Goal: Information Seeking & Learning: Learn about a topic

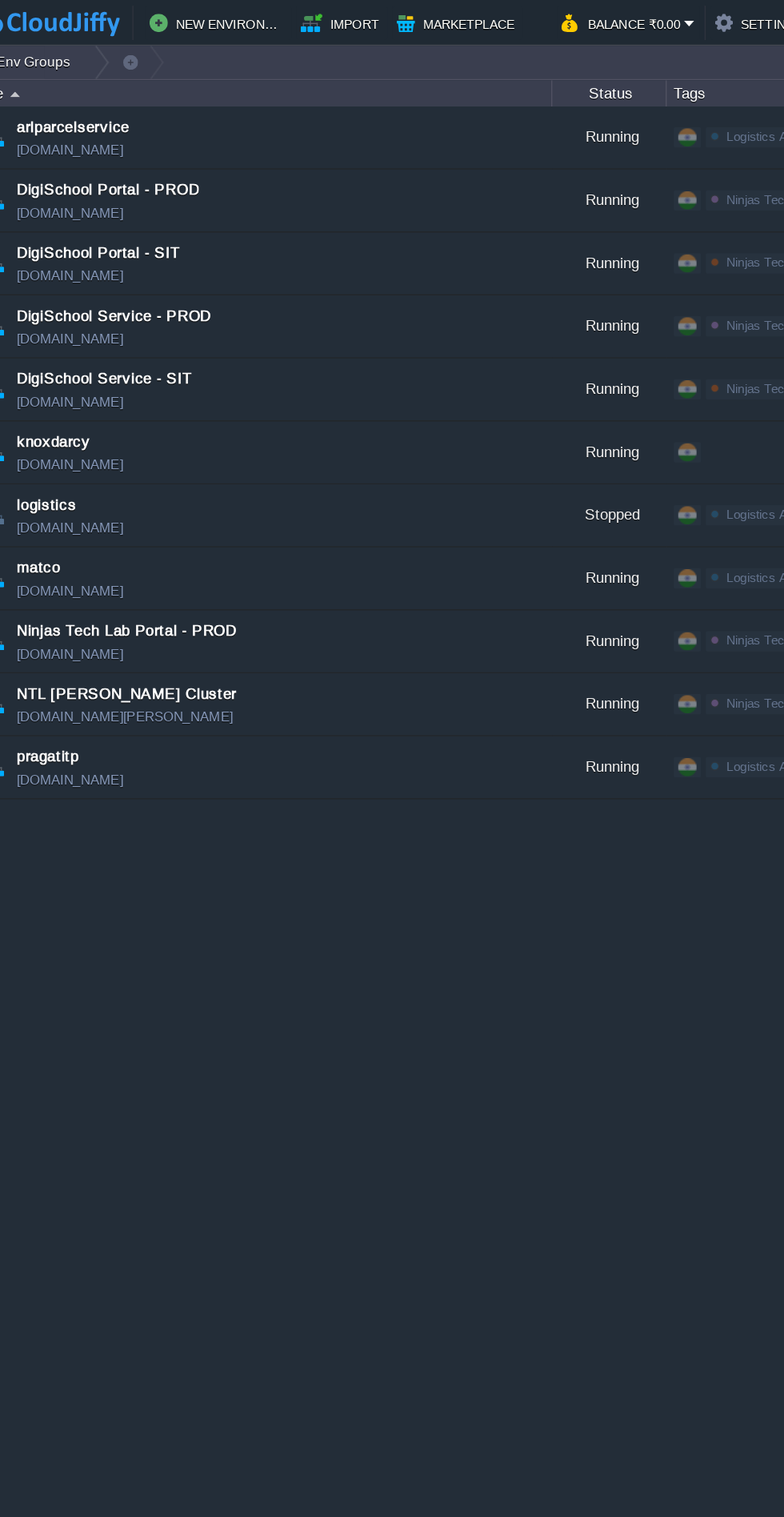
click at [175, 20] on button "New Environment" at bounding box center [183, 16] width 96 height 20
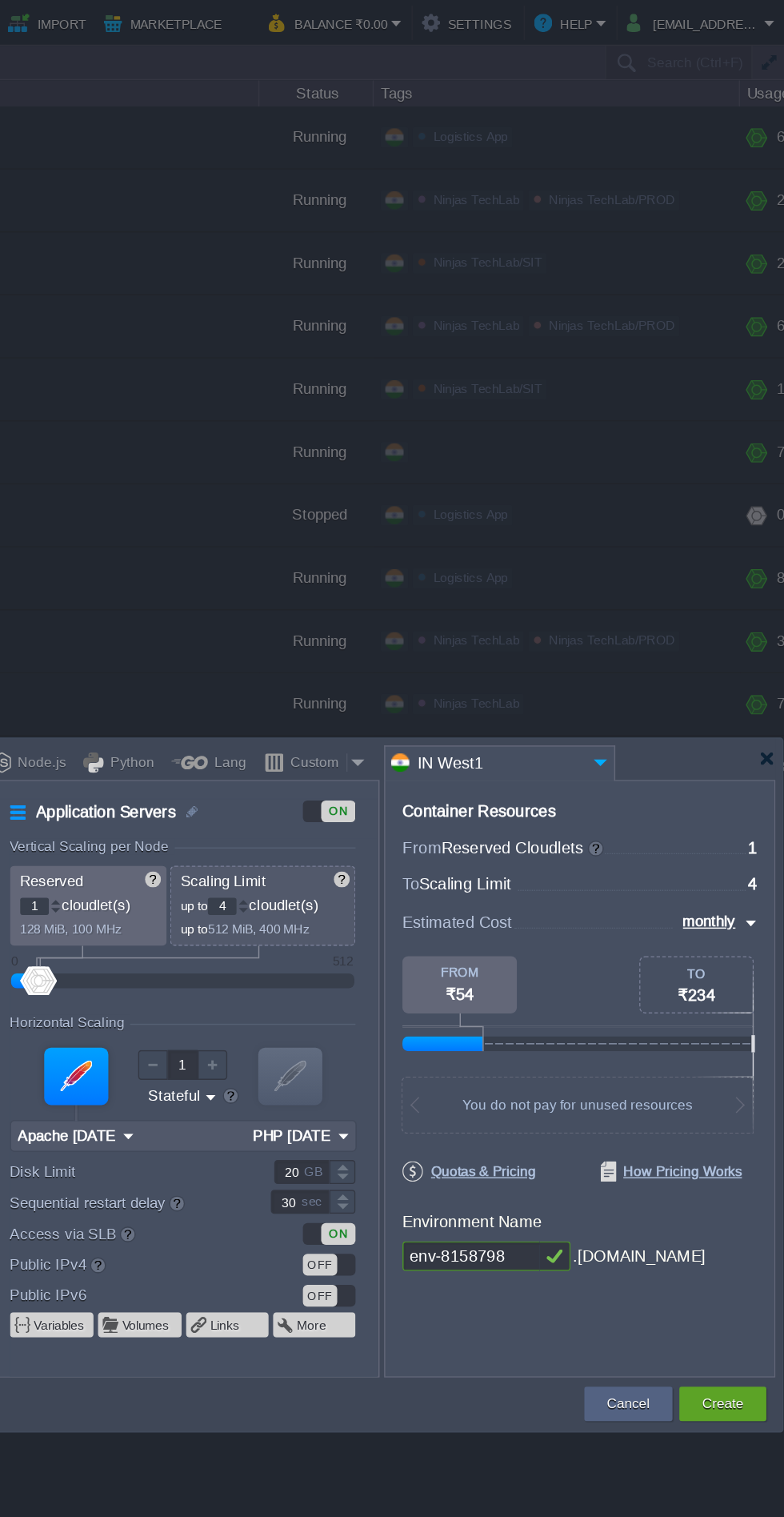
click at [642, 538] on input "IN West1" at bounding box center [575, 534] width 140 height 23
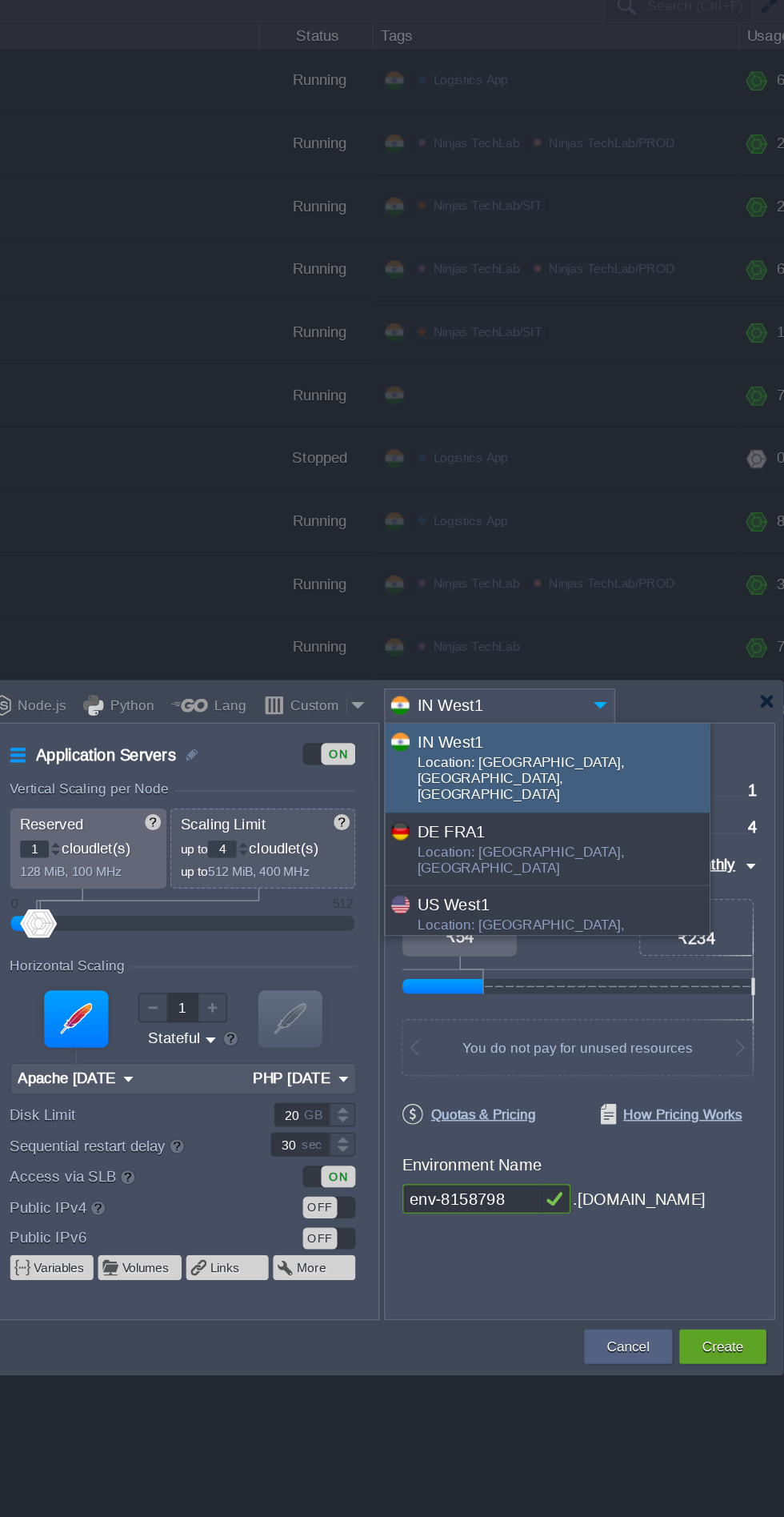
click at [556, 722] on div "More details..." at bounding box center [618, 735] width 227 height 28
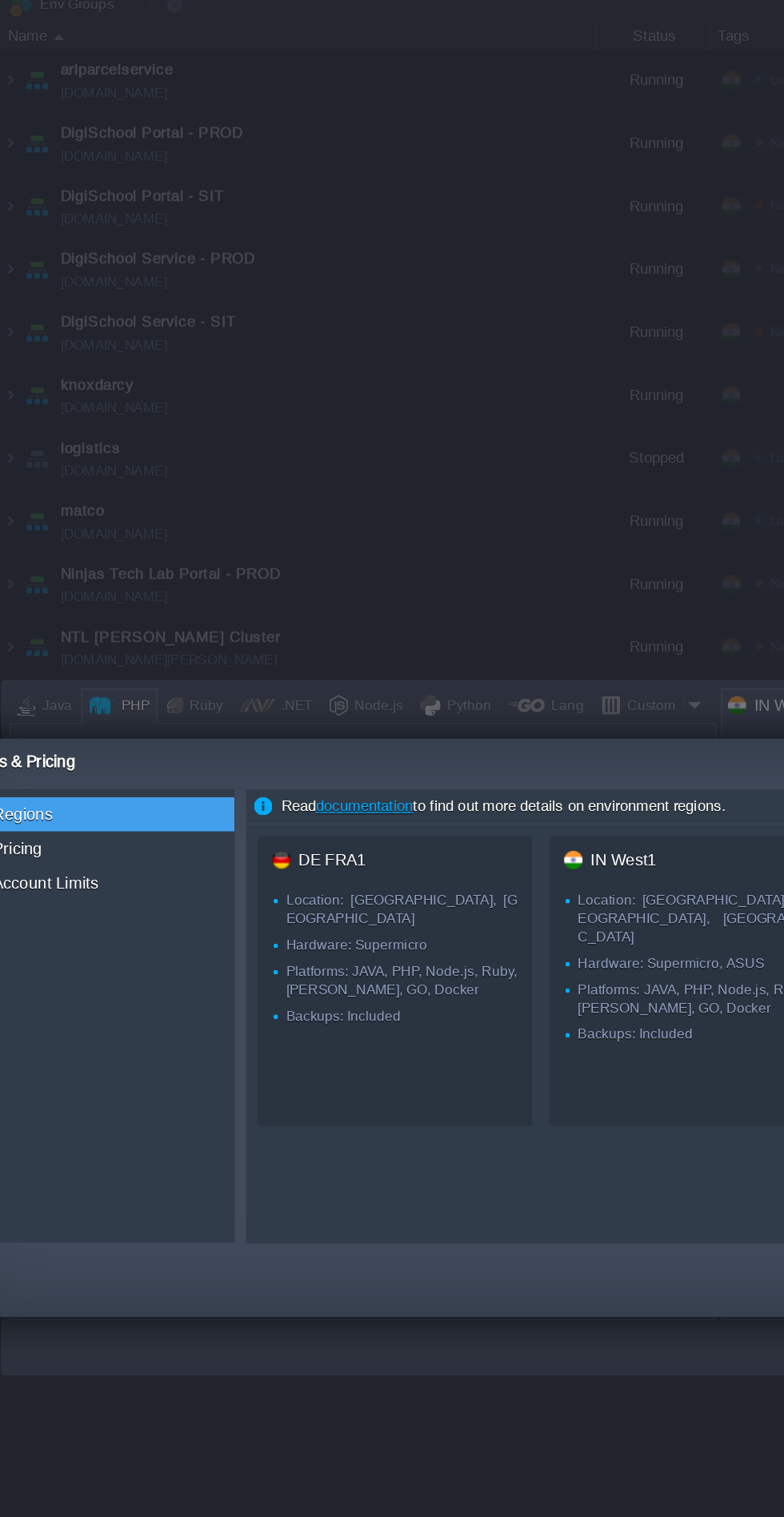
click at [25, 632] on span "Pricing" at bounding box center [12, 633] width 38 height 14
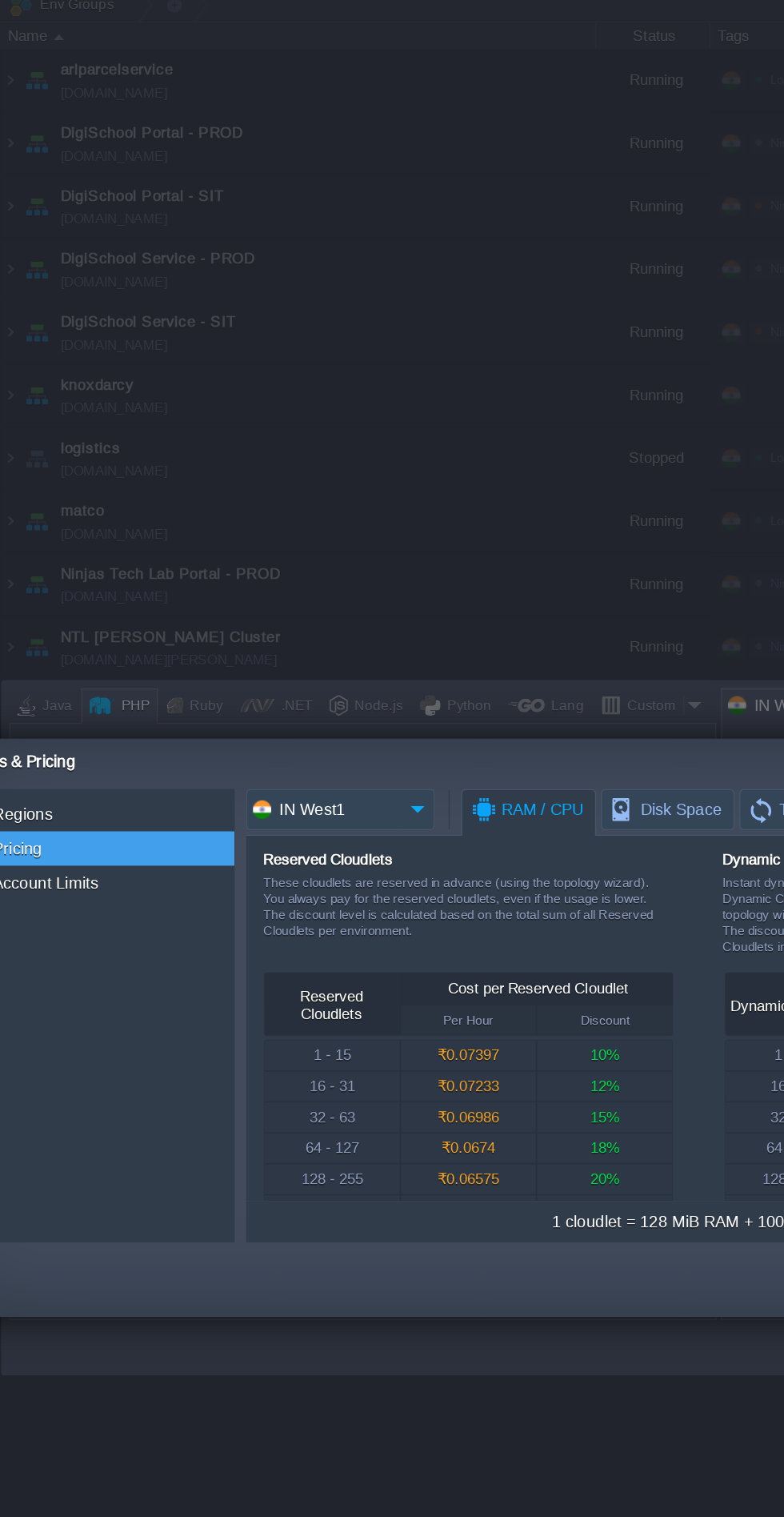
click at [271, 598] on input "IN West1" at bounding box center [227, 606] width 108 height 28
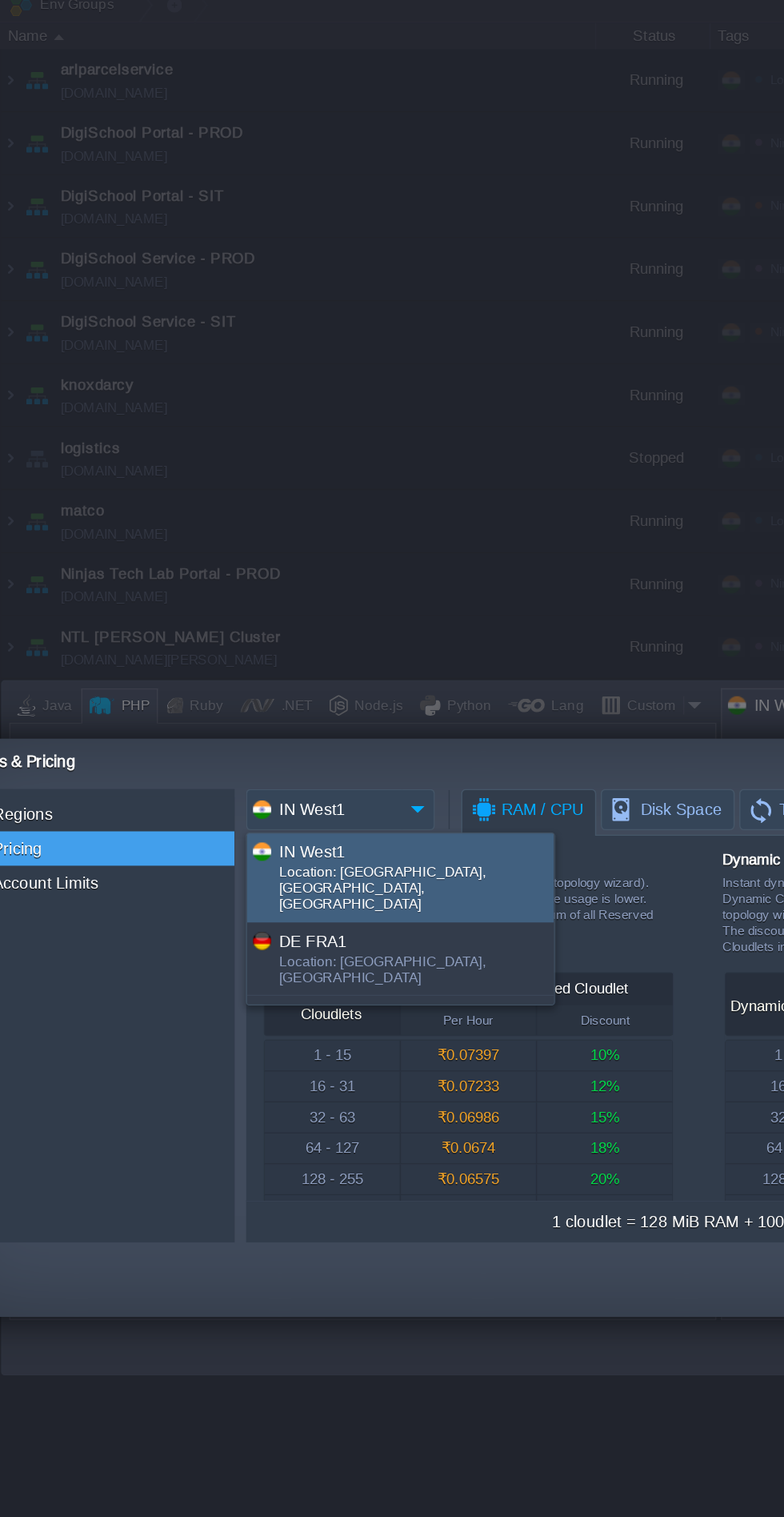
click at [213, 707] on div "Location: [GEOGRAPHIC_DATA], [GEOGRAPHIC_DATA]" at bounding box center [291, 719] width 190 height 26
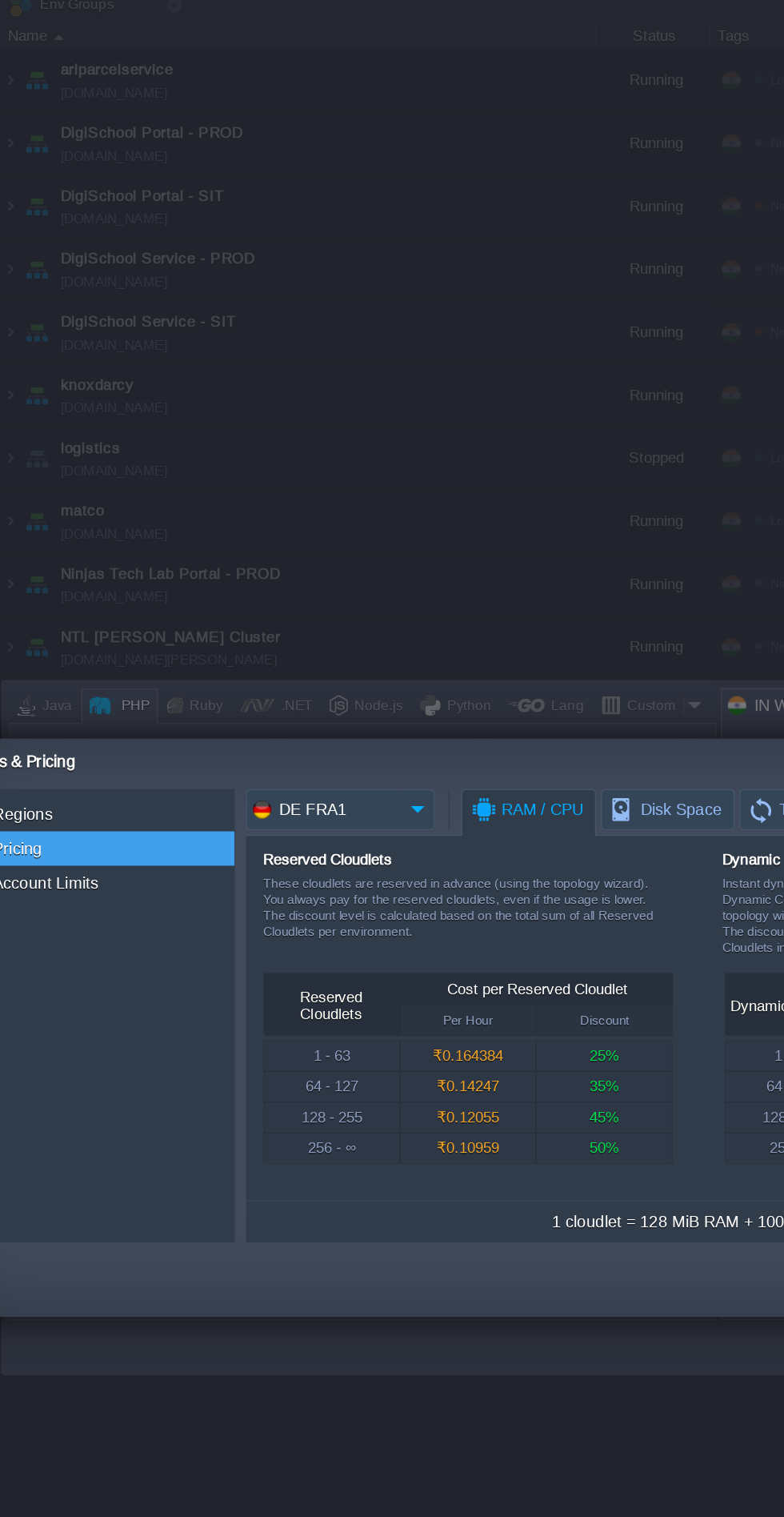
click at [283, 606] on img at bounding box center [292, 606] width 23 height 28
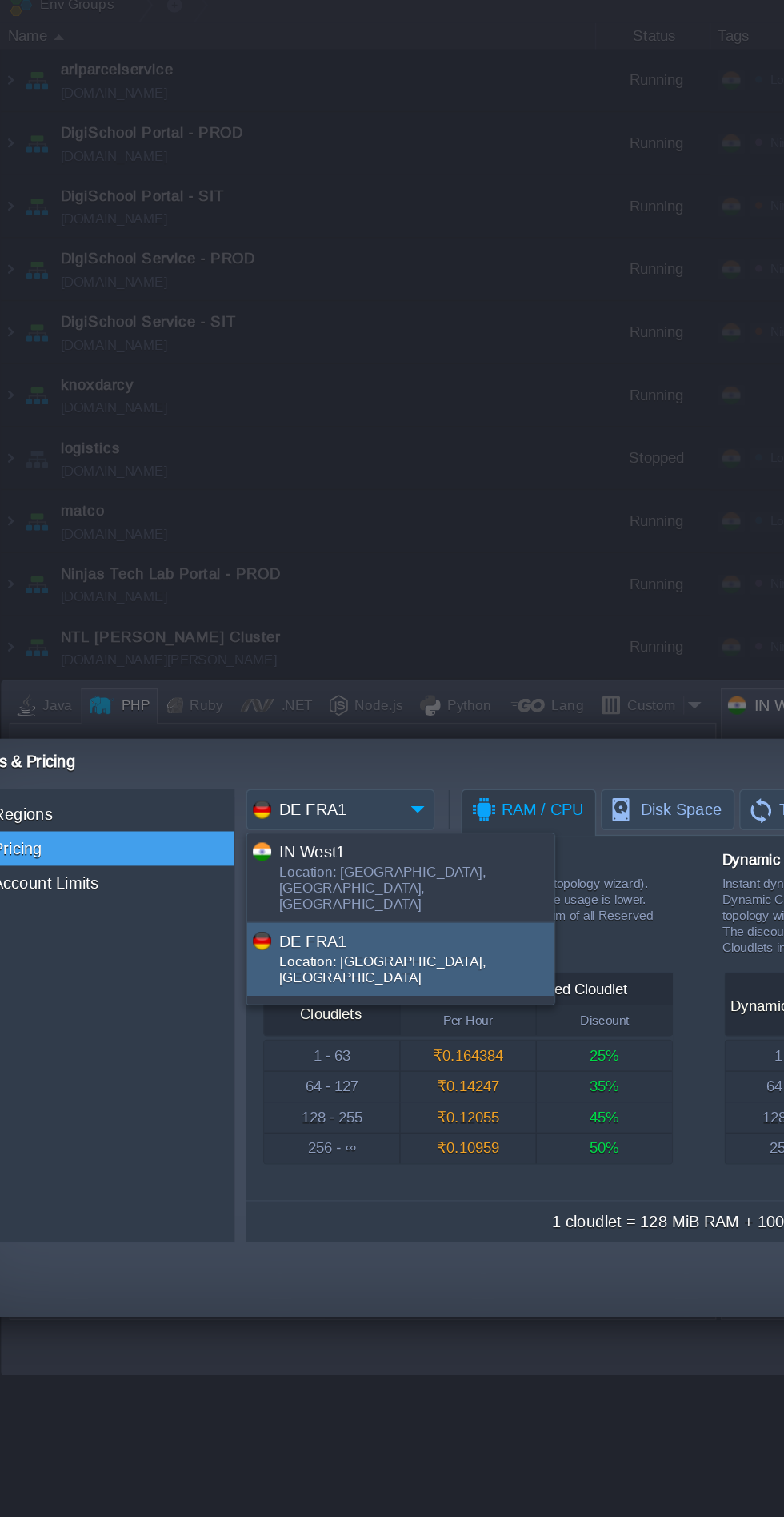
click at [217, 635] on div "IN West1" at bounding box center [291, 635] width 190 height 19
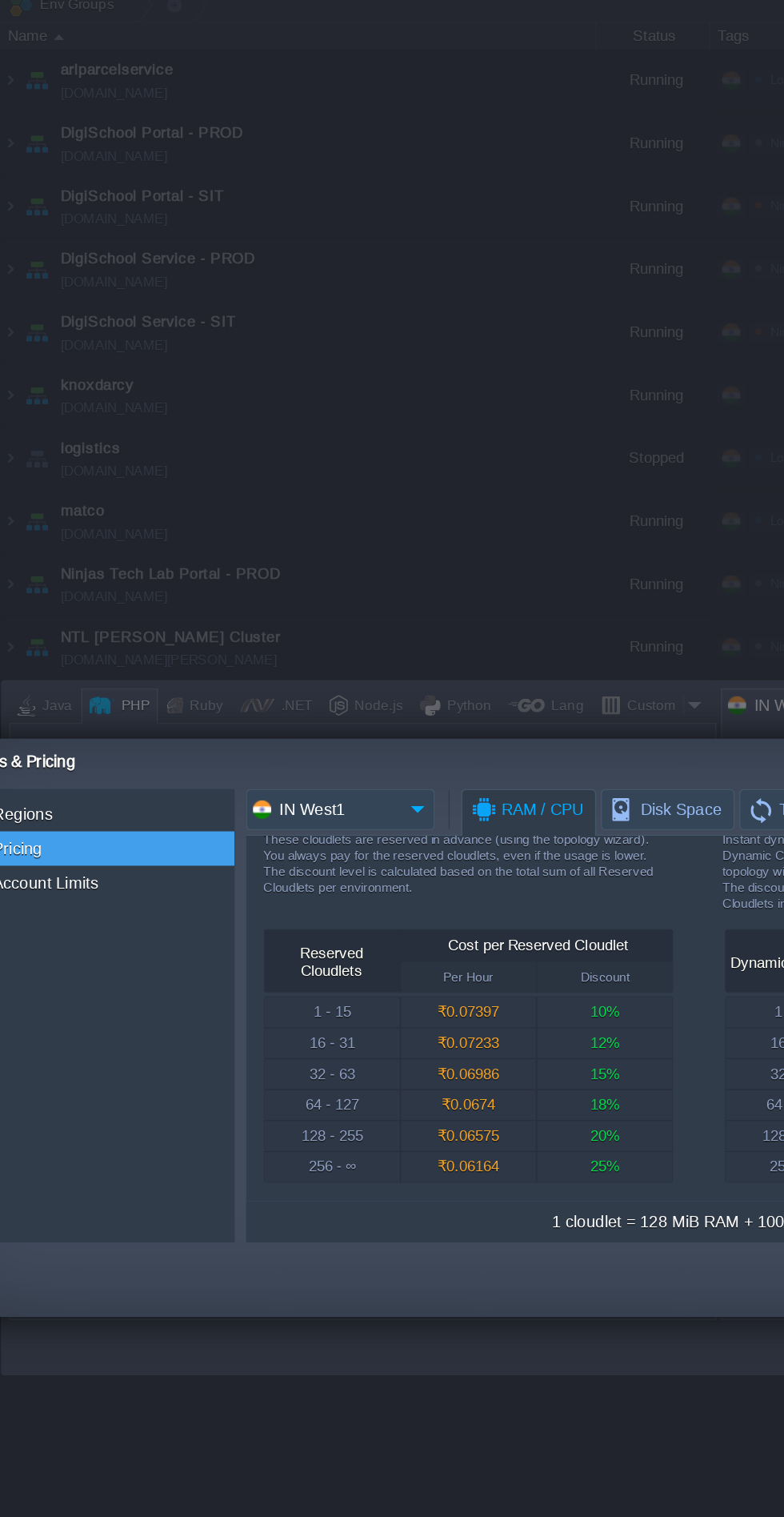
scroll to position [47, 0]
click at [249, 599] on input "IN West1" at bounding box center [227, 606] width 108 height 28
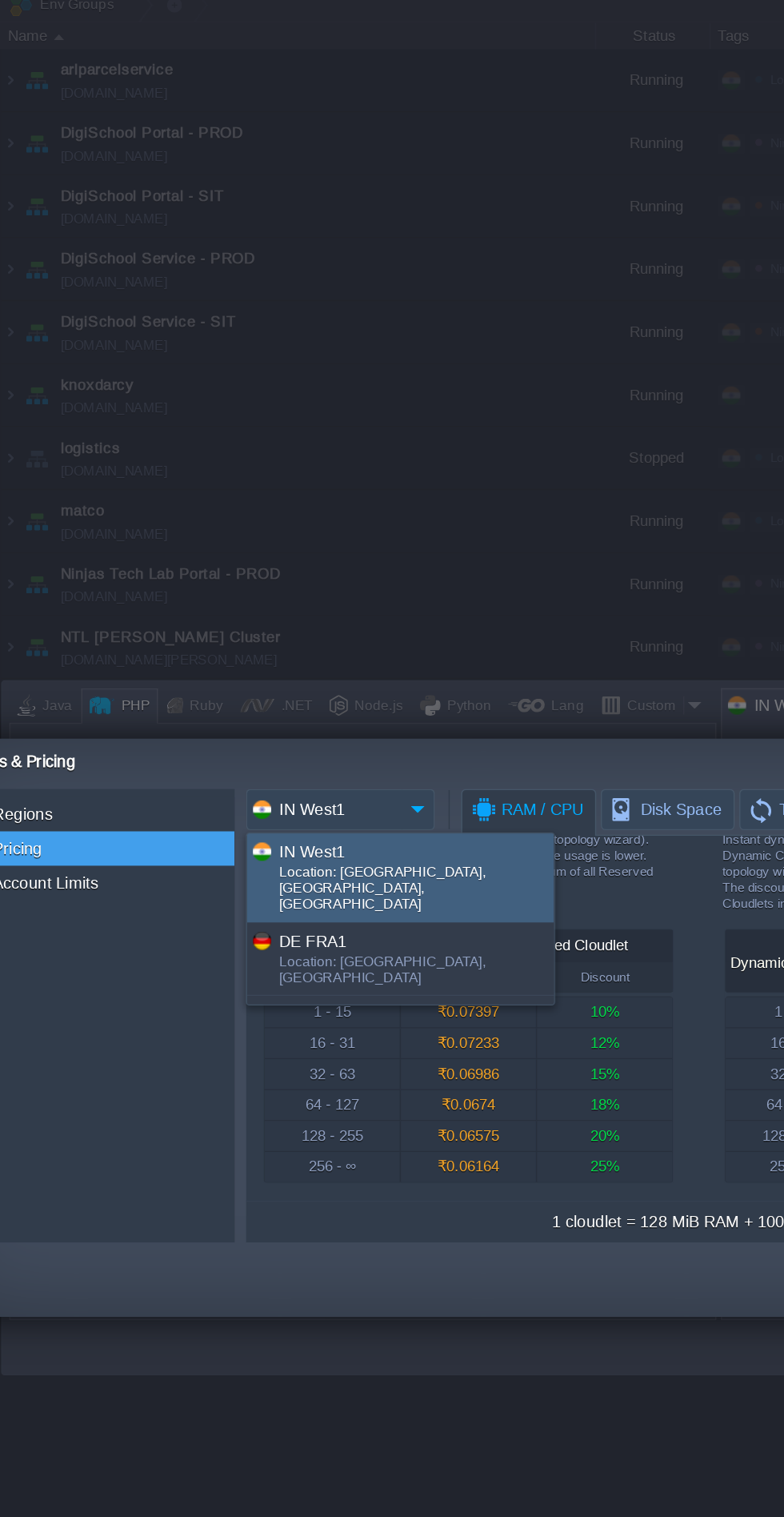
click at [213, 707] on div "Location: [GEOGRAPHIC_DATA], [GEOGRAPHIC_DATA]" at bounding box center [291, 719] width 190 height 26
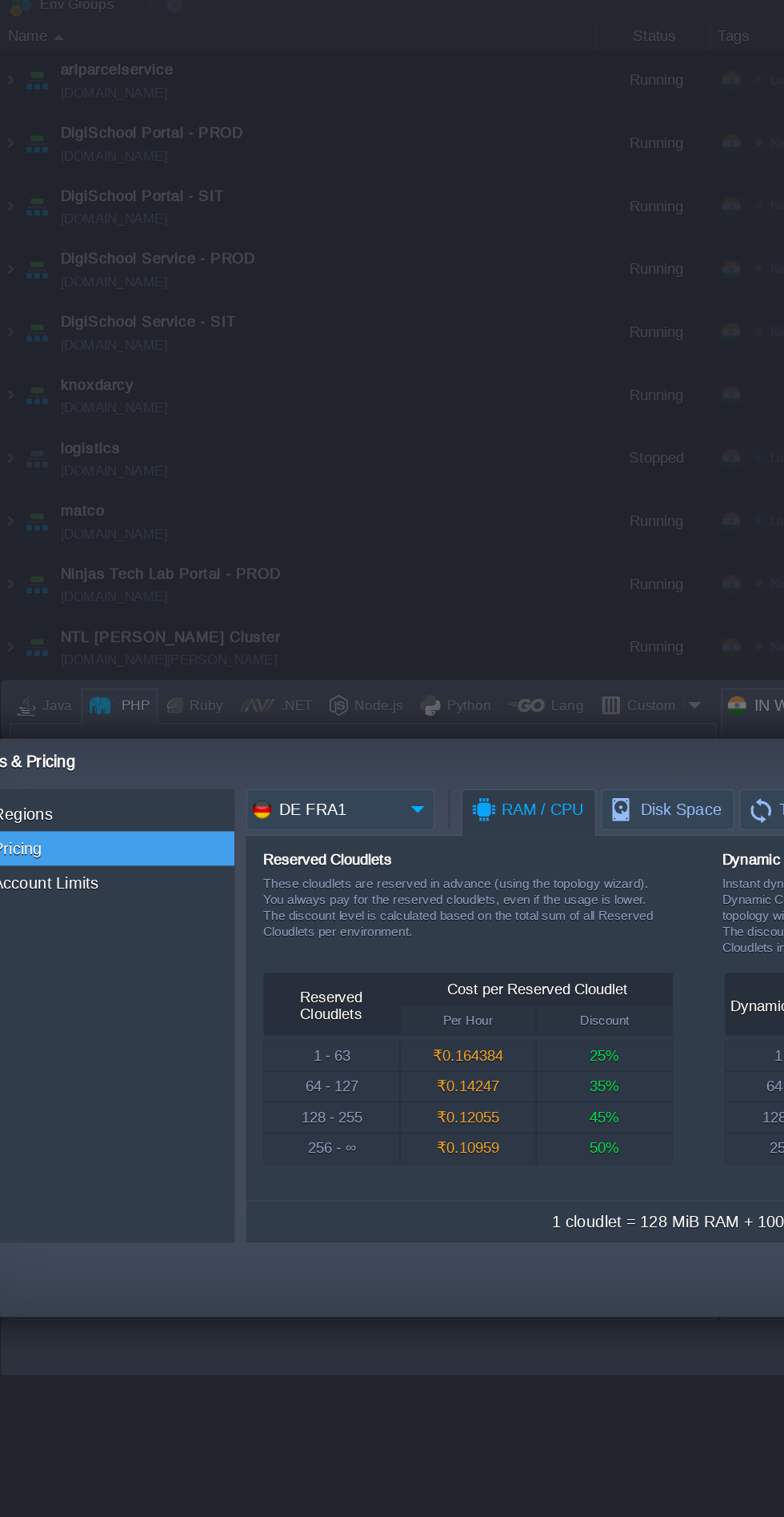
scroll to position [4, 0]
click at [277, 605] on input "DE FRA1" at bounding box center [227, 606] width 108 height 28
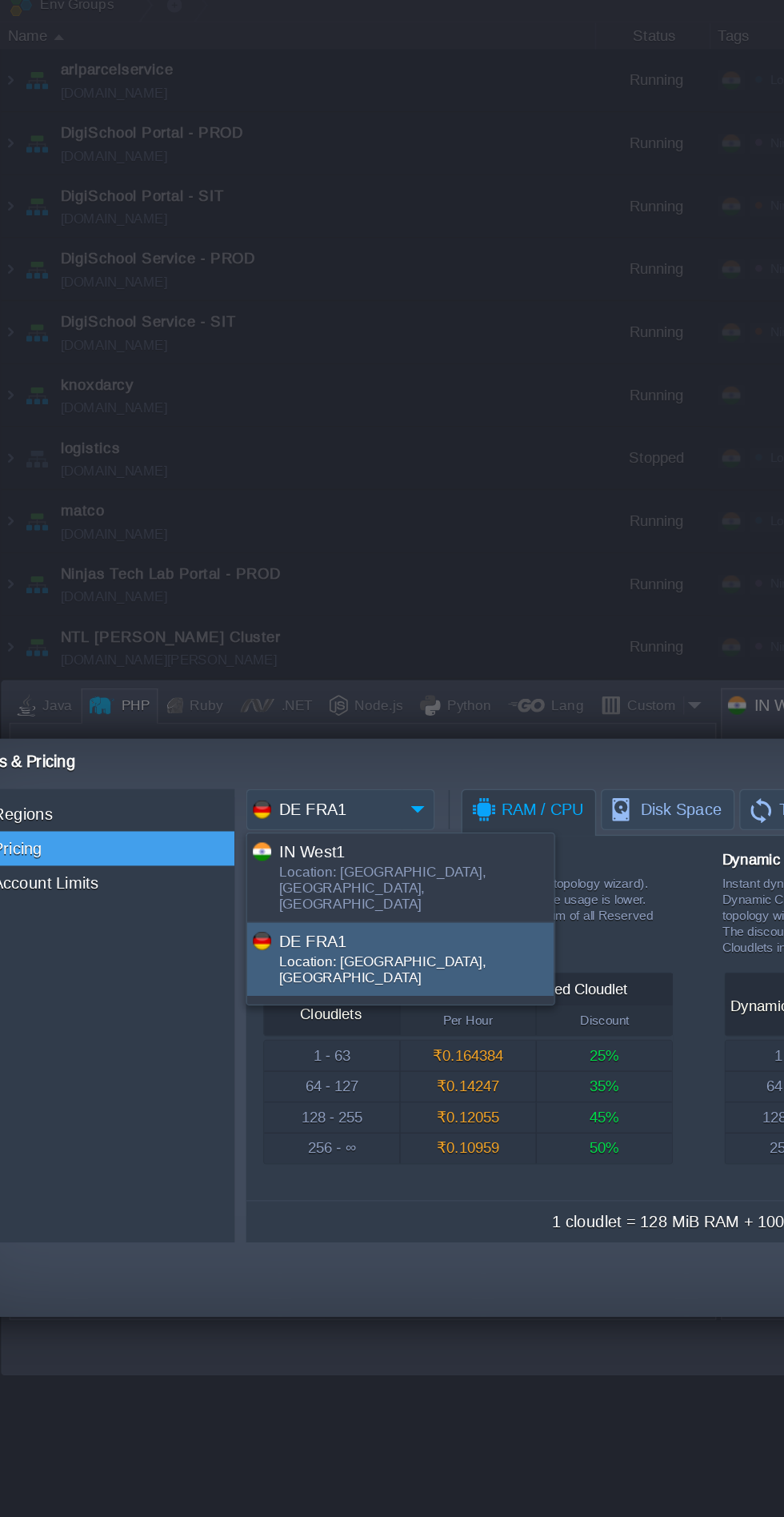
click at [218, 644] on div "IN West1" at bounding box center [291, 635] width 190 height 19
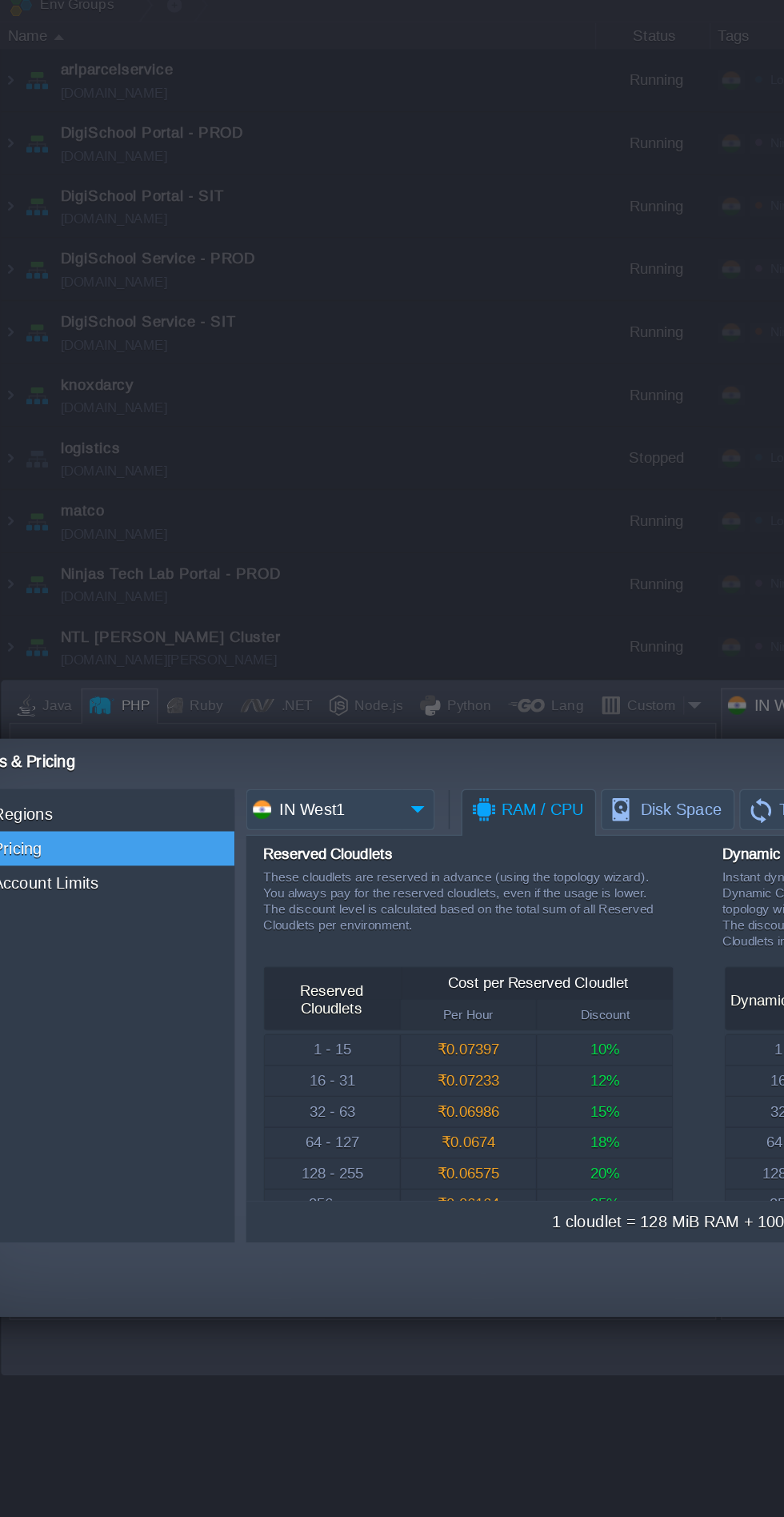
scroll to position [47, 0]
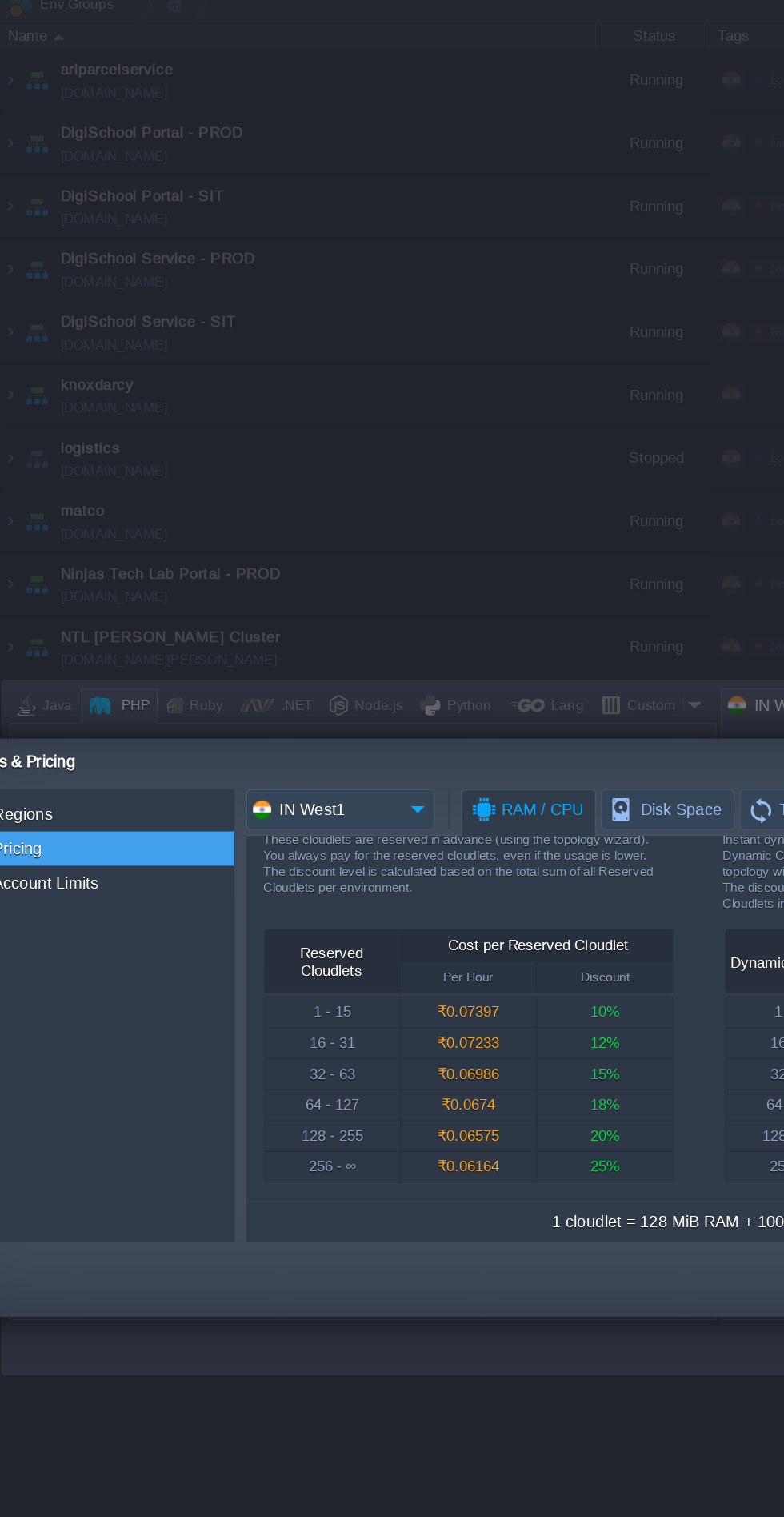
click at [454, 600] on span "Disk Space" at bounding box center [465, 606] width 79 height 28
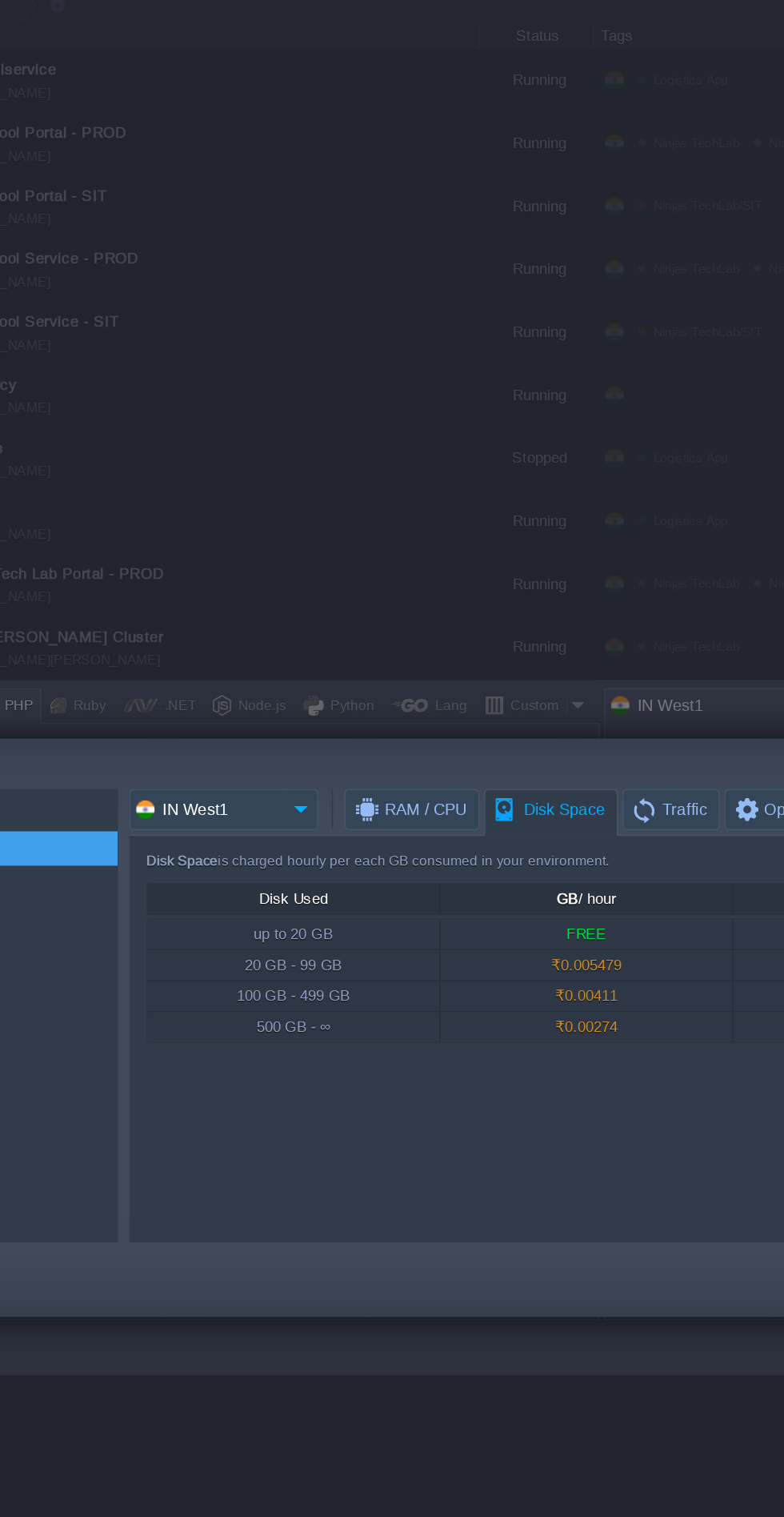
click at [236, 598] on input "IN West1" at bounding box center [227, 606] width 108 height 28
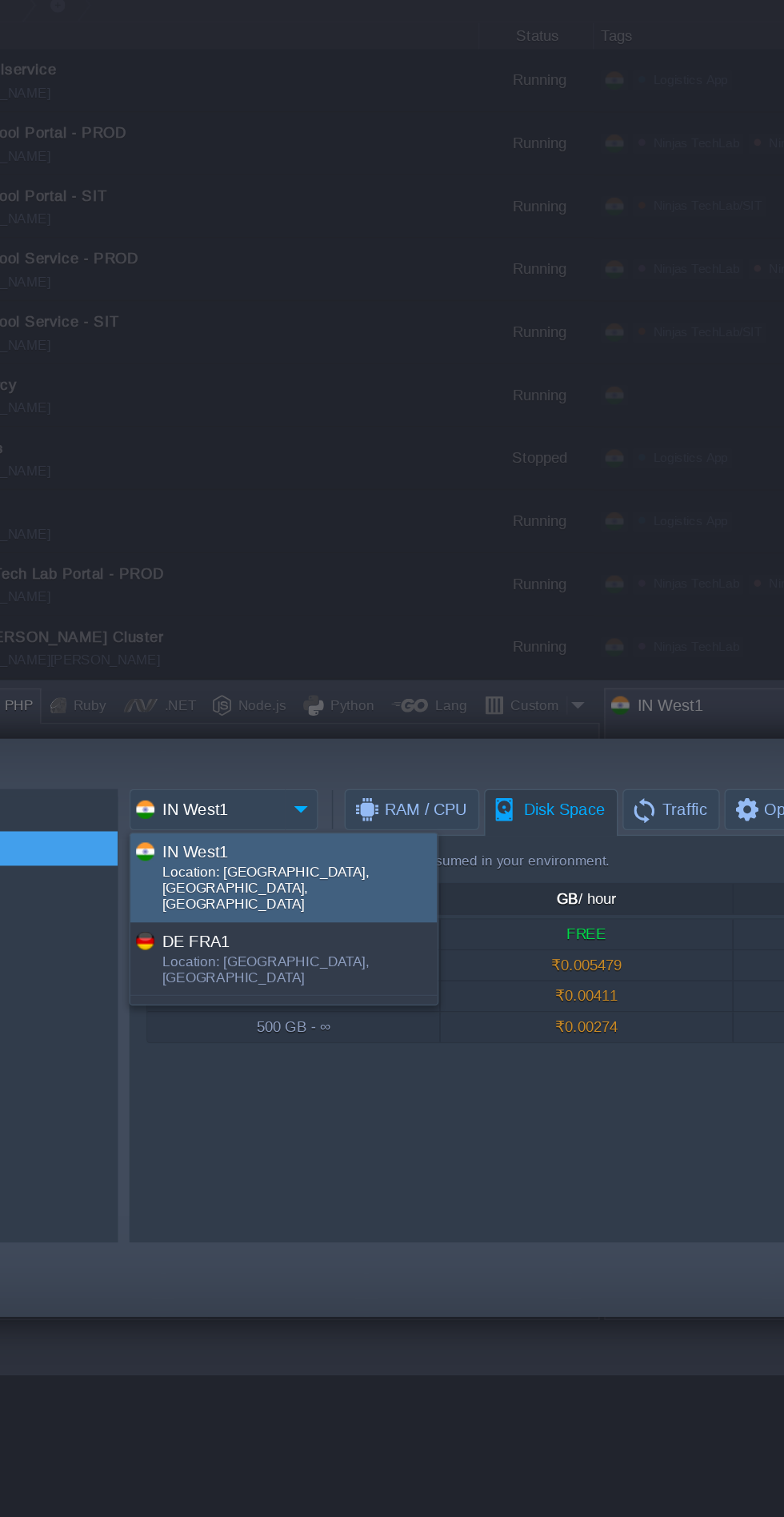
click at [206, 688] on div "DE FRA1" at bounding box center [291, 697] width 190 height 19
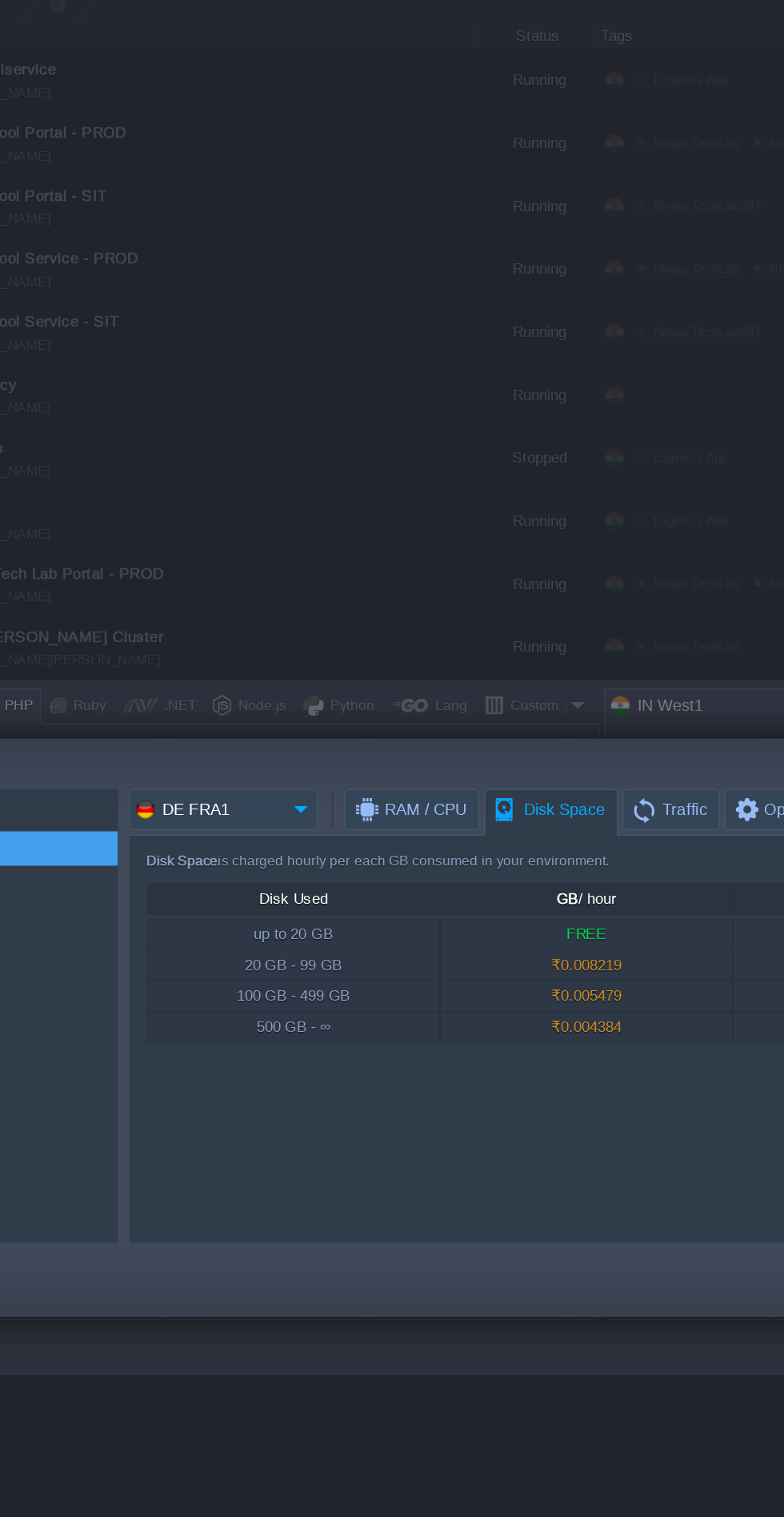
click at [237, 608] on input "DE FRA1" at bounding box center [227, 606] width 108 height 28
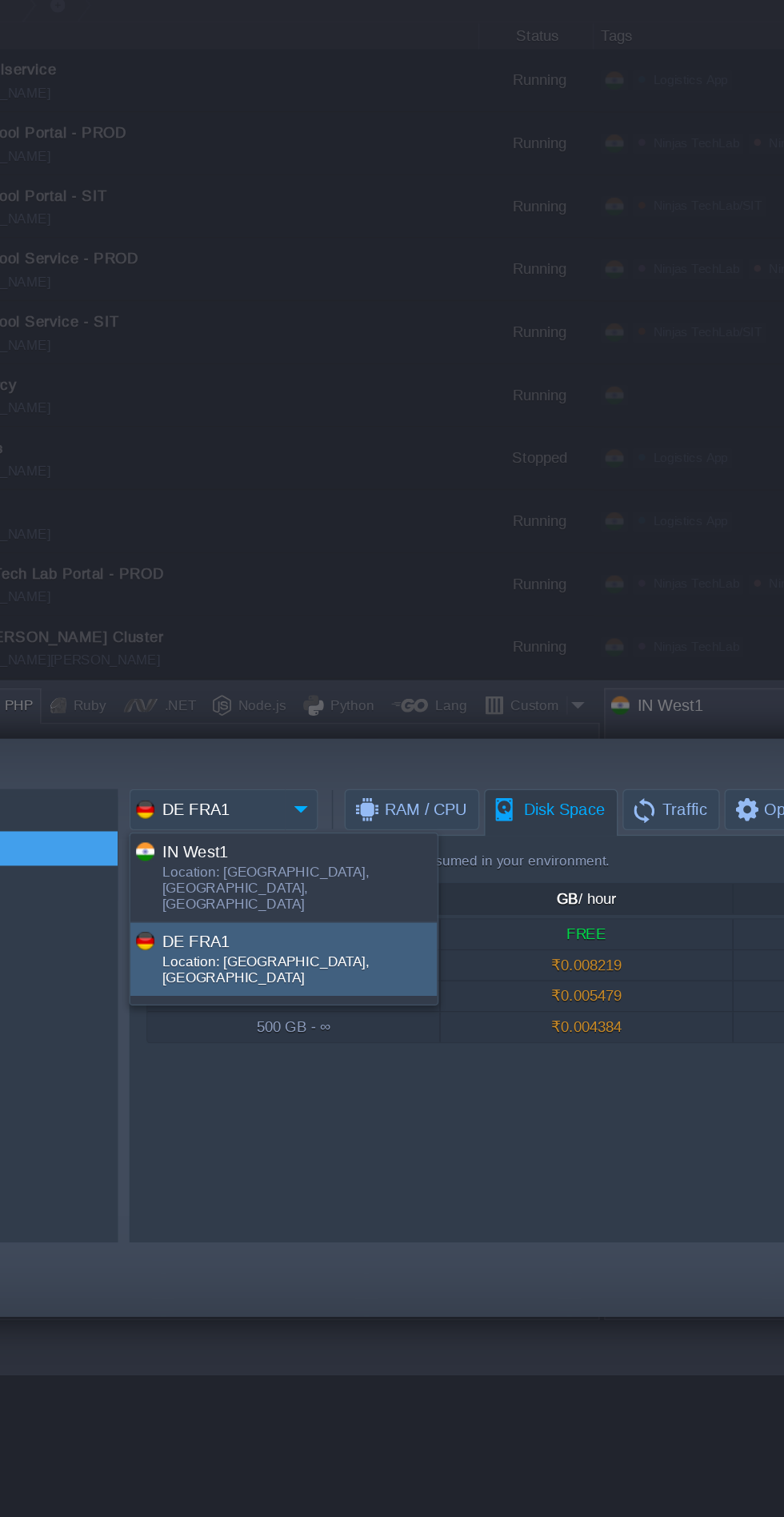
click at [206, 645] on div "Location: [GEOGRAPHIC_DATA], [GEOGRAPHIC_DATA], [GEOGRAPHIC_DATA]" at bounding box center [291, 662] width 190 height 36
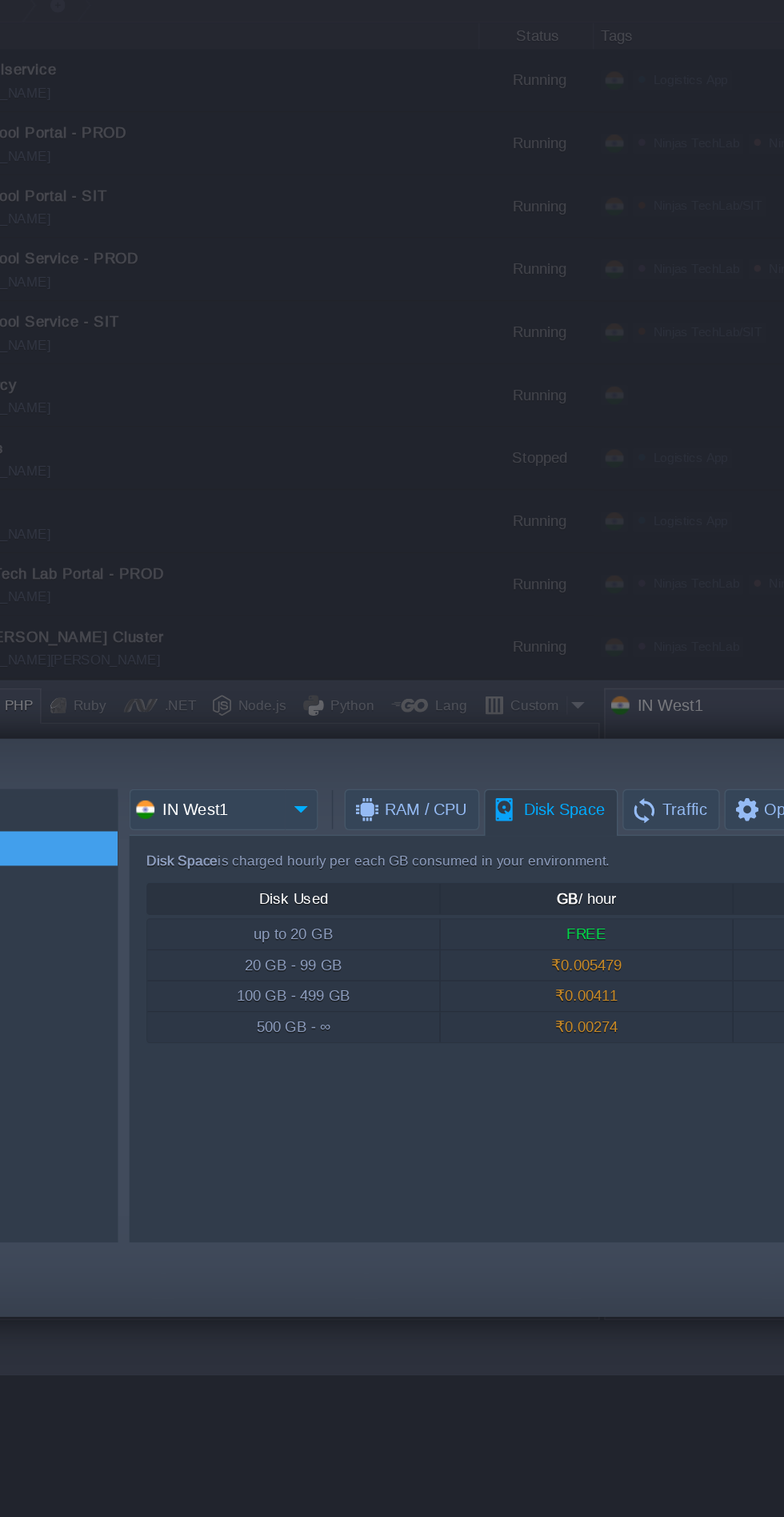
click at [237, 606] on input "IN West1" at bounding box center [227, 606] width 108 height 28
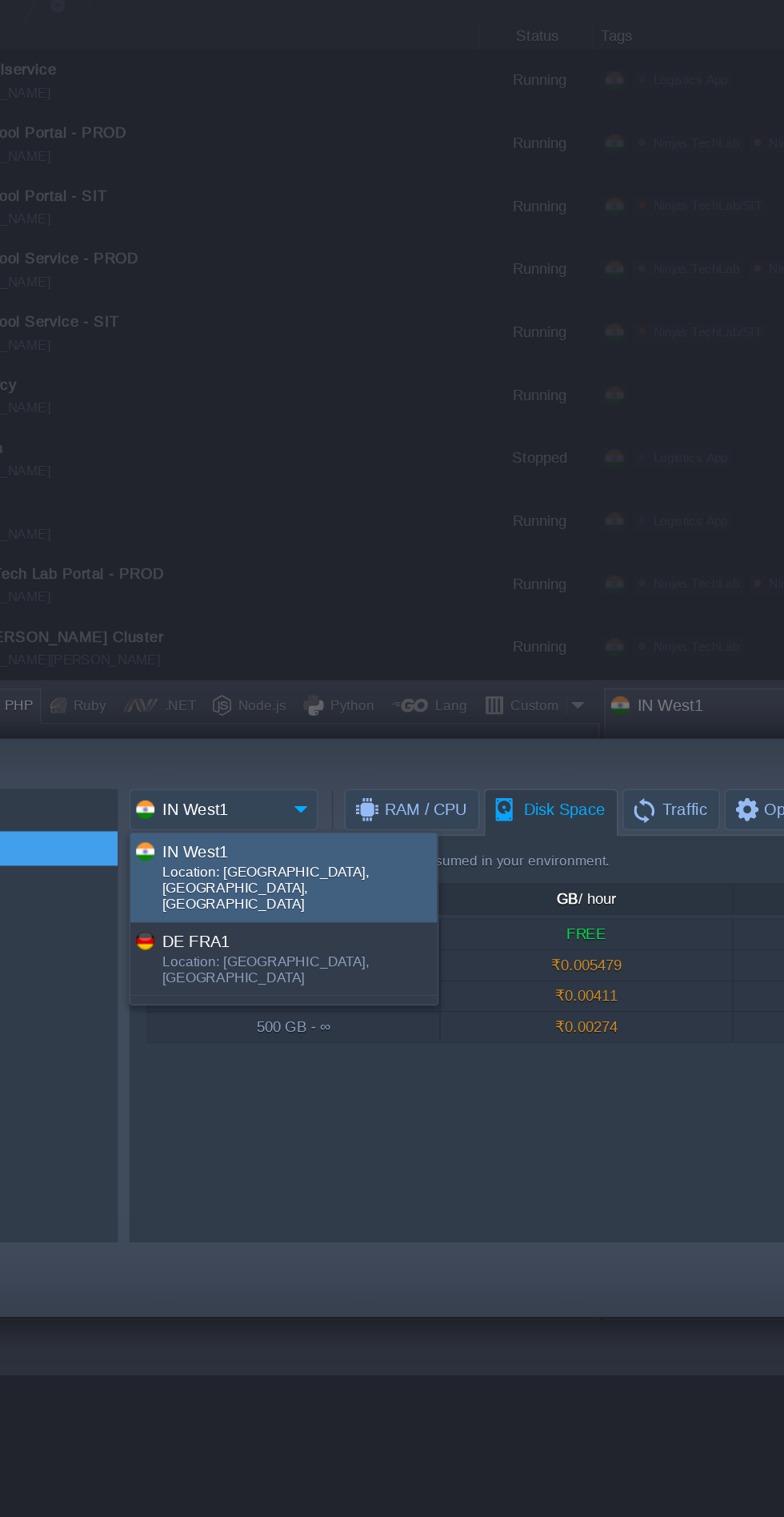
click at [223, 688] on div "DE FRA1" at bounding box center [291, 697] width 190 height 19
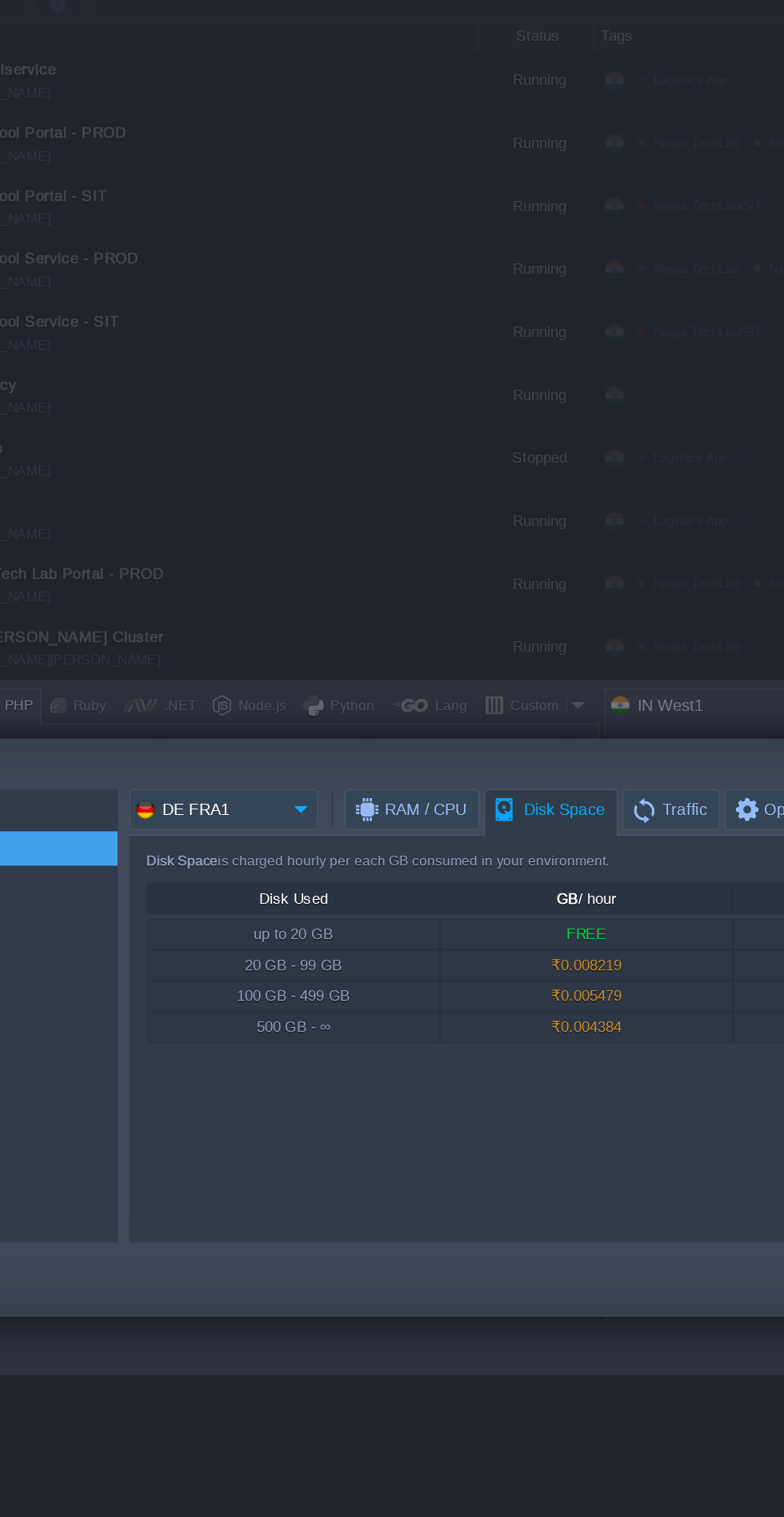
click at [540, 594] on span "Traffic" at bounding box center [549, 606] width 53 height 28
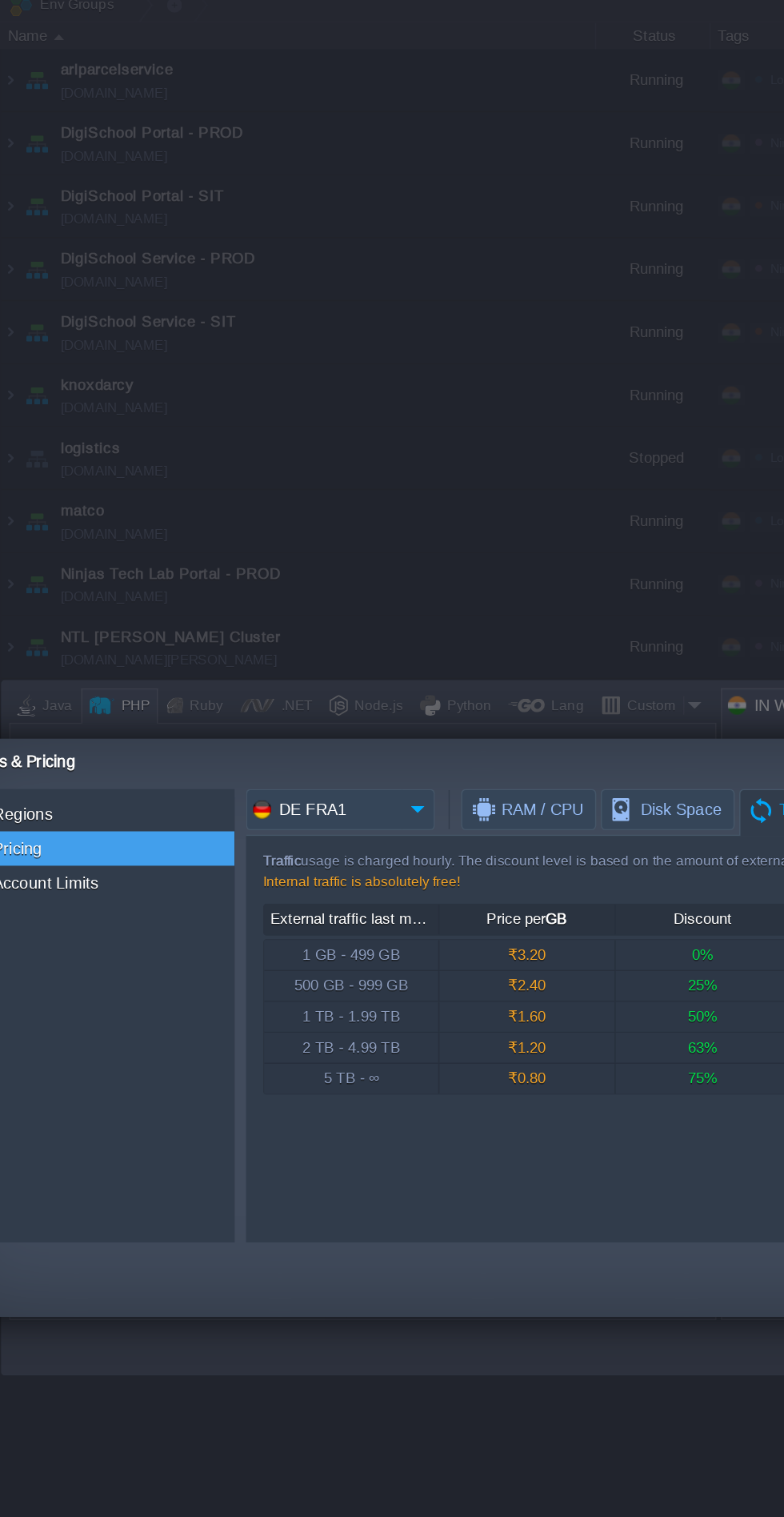
click at [257, 605] on input "DE FRA1" at bounding box center [227, 606] width 108 height 28
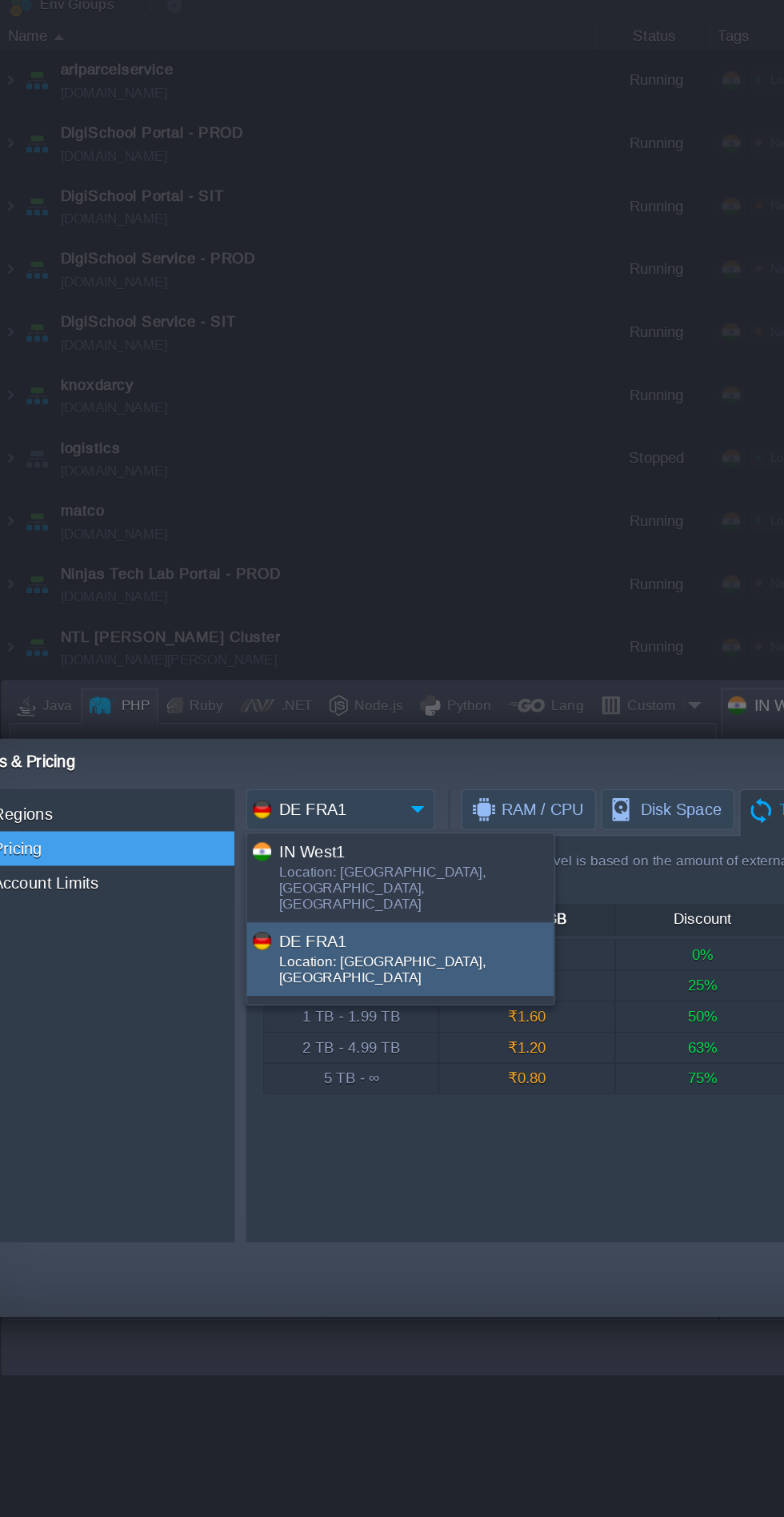
click at [200, 645] on div "Location: [GEOGRAPHIC_DATA], [GEOGRAPHIC_DATA], [GEOGRAPHIC_DATA]" at bounding box center [291, 662] width 190 height 36
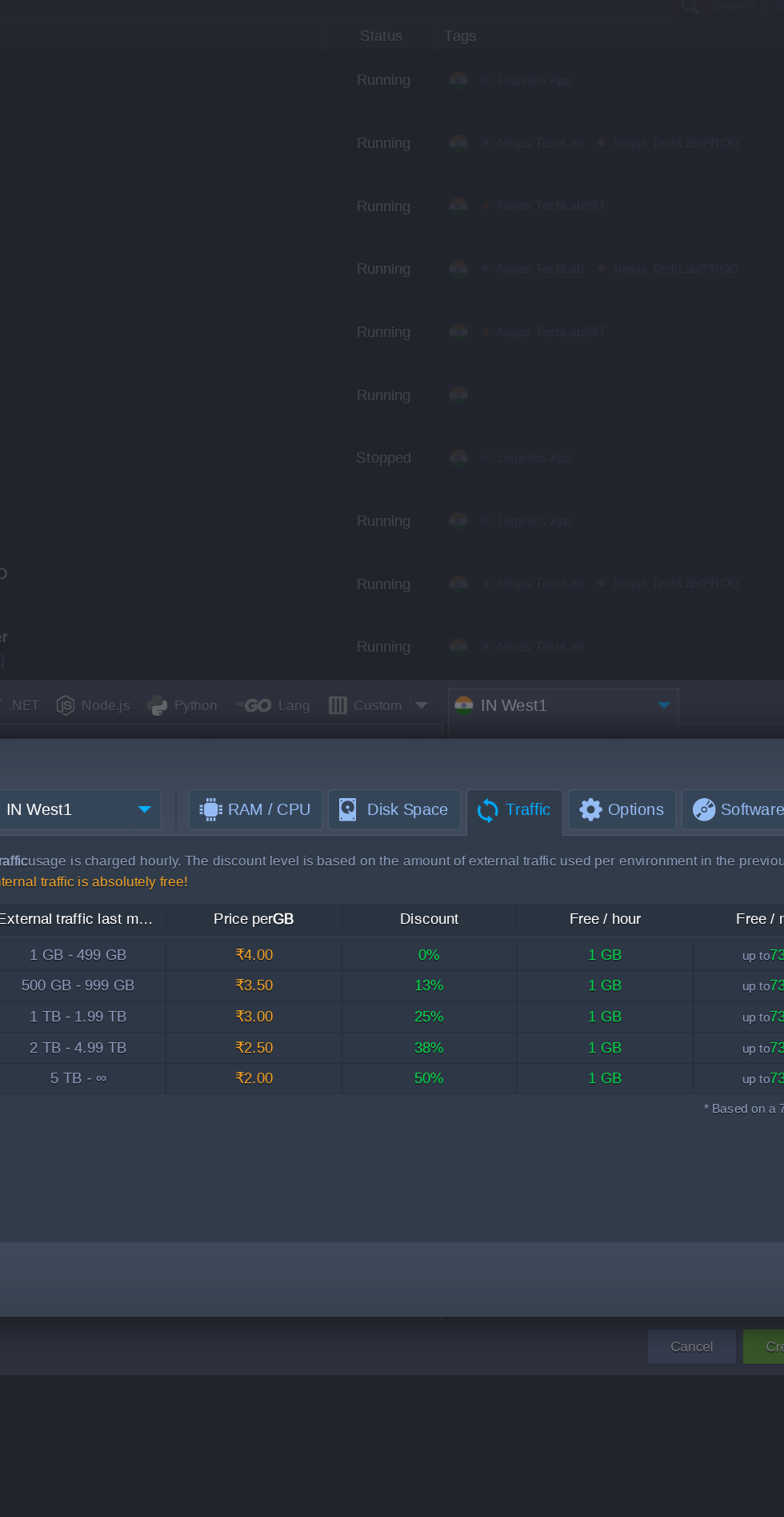
click at [628, 611] on span "Options" at bounding box center [624, 606] width 61 height 28
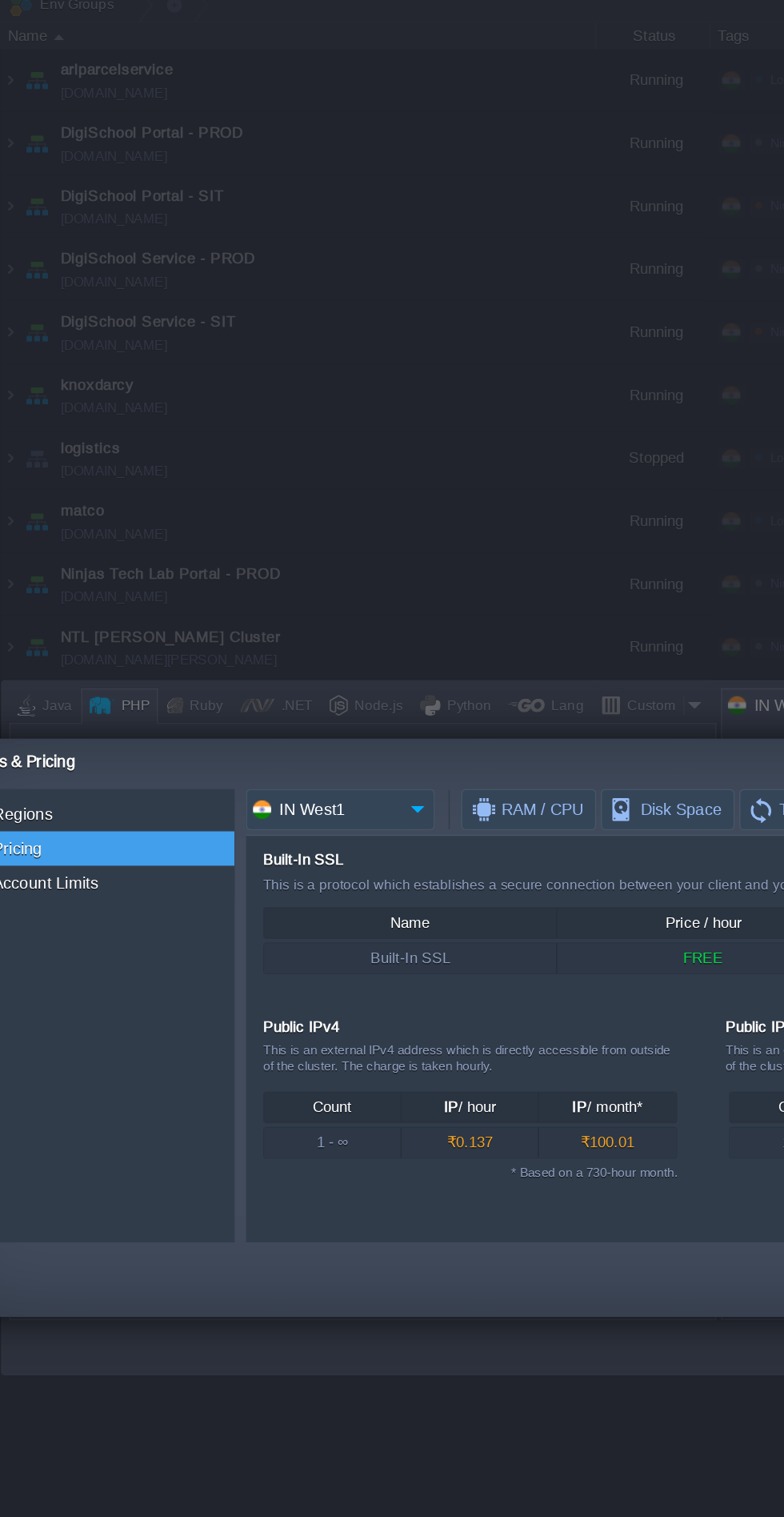
click at [269, 606] on input "IN West1" at bounding box center [227, 606] width 108 height 28
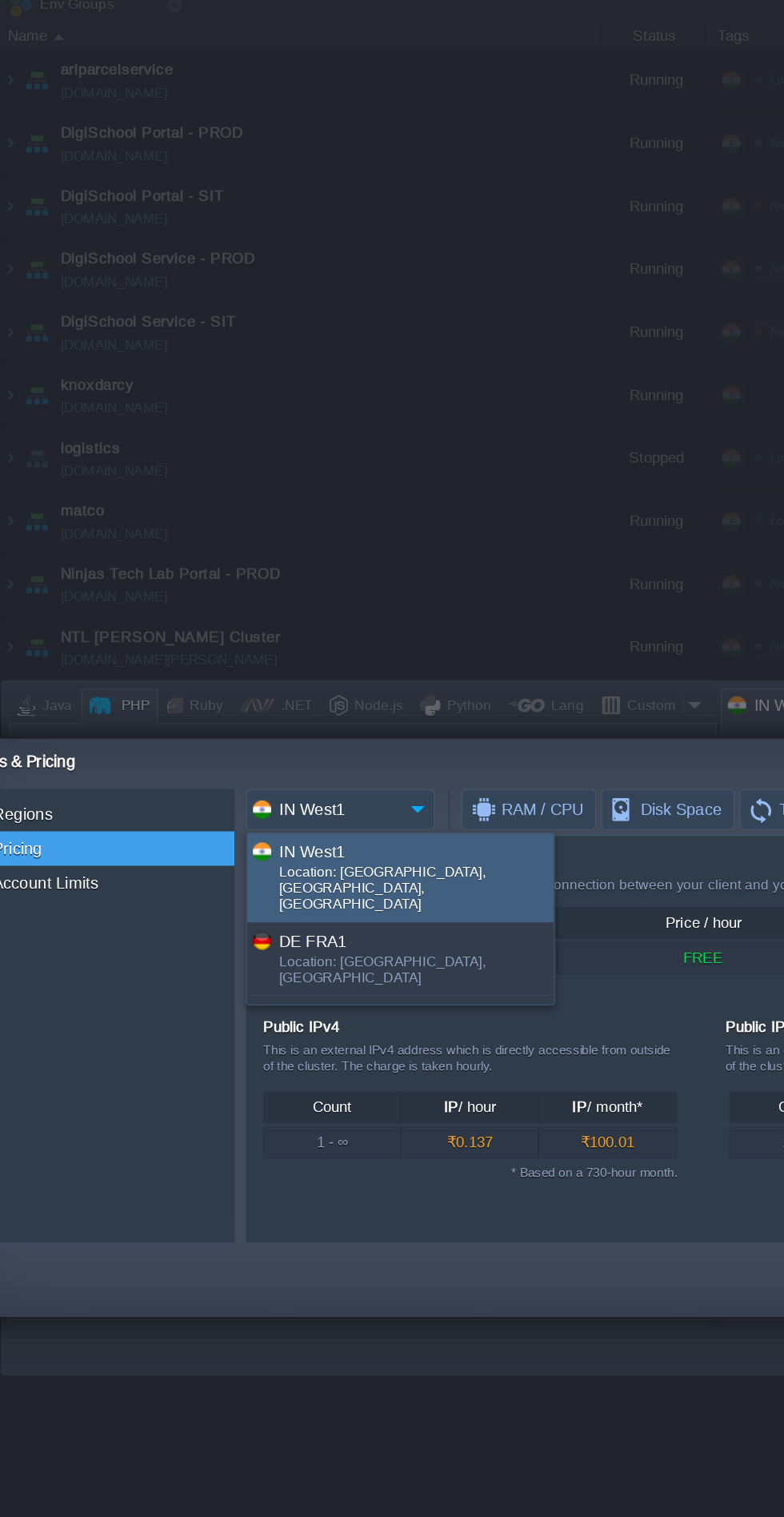
click at [240, 707] on div "Location: [GEOGRAPHIC_DATA], [GEOGRAPHIC_DATA]" at bounding box center [291, 719] width 190 height 26
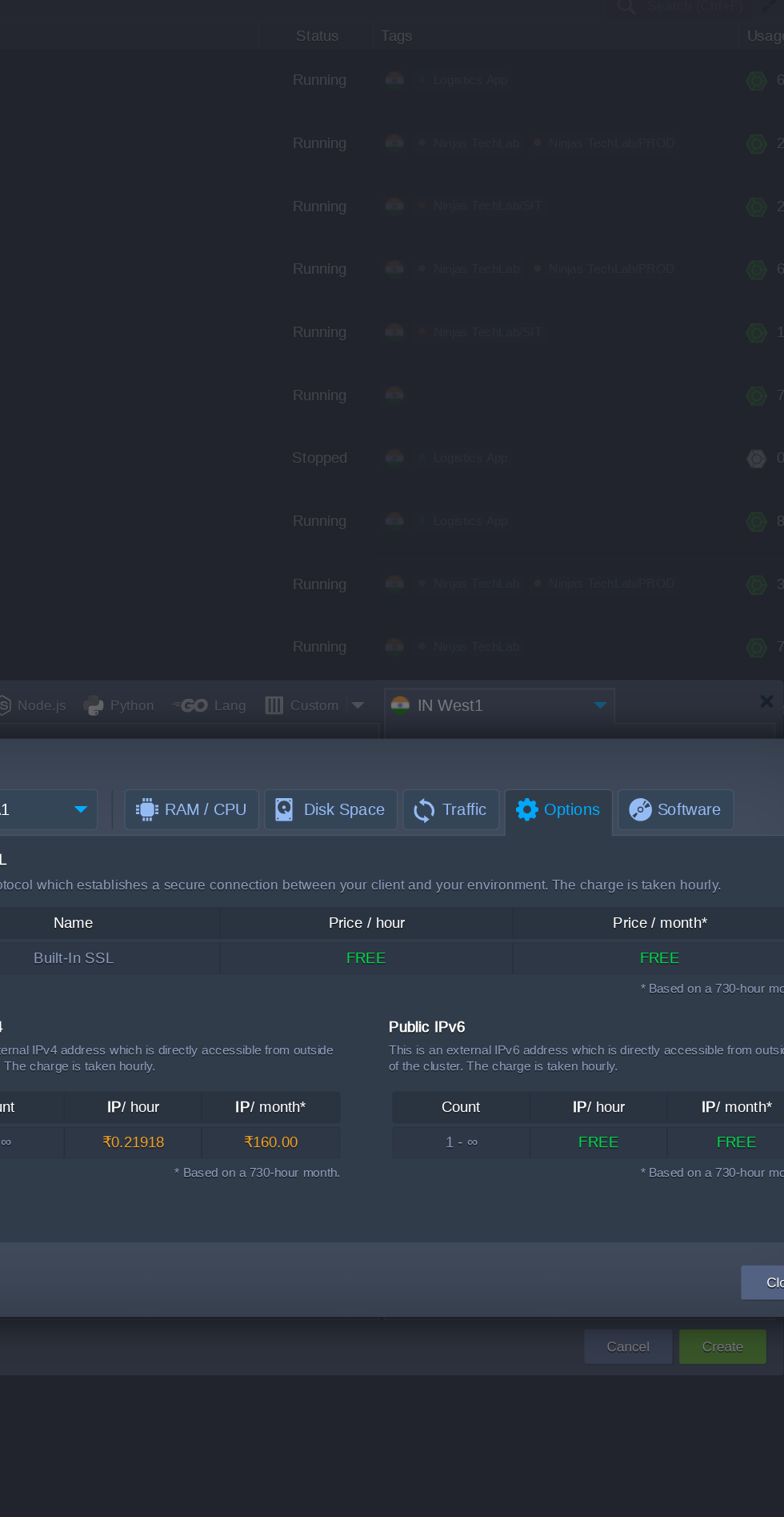
click at [700, 607] on span "Software" at bounding box center [707, 606] width 68 height 28
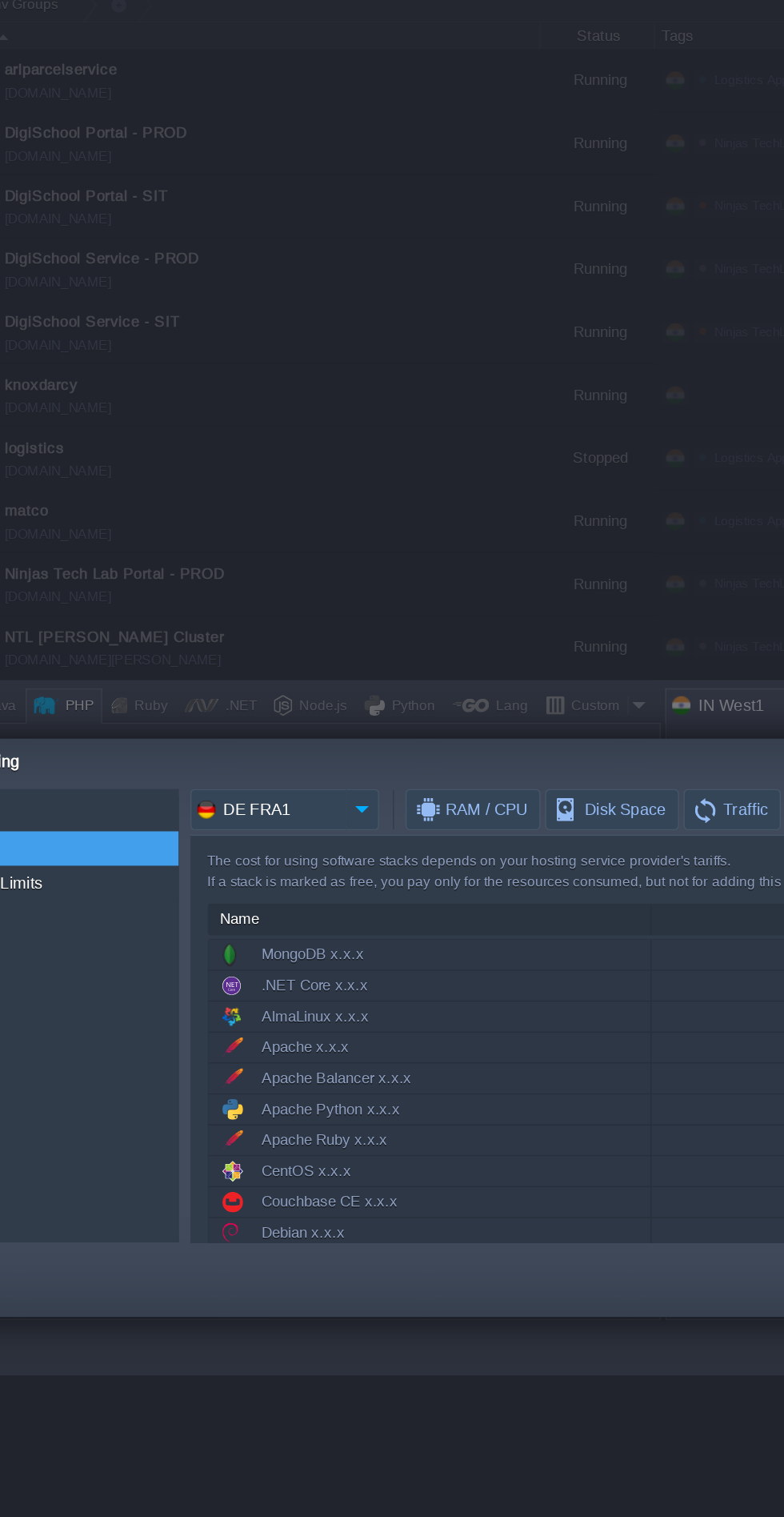
click at [286, 615] on img at bounding box center [292, 606] width 23 height 28
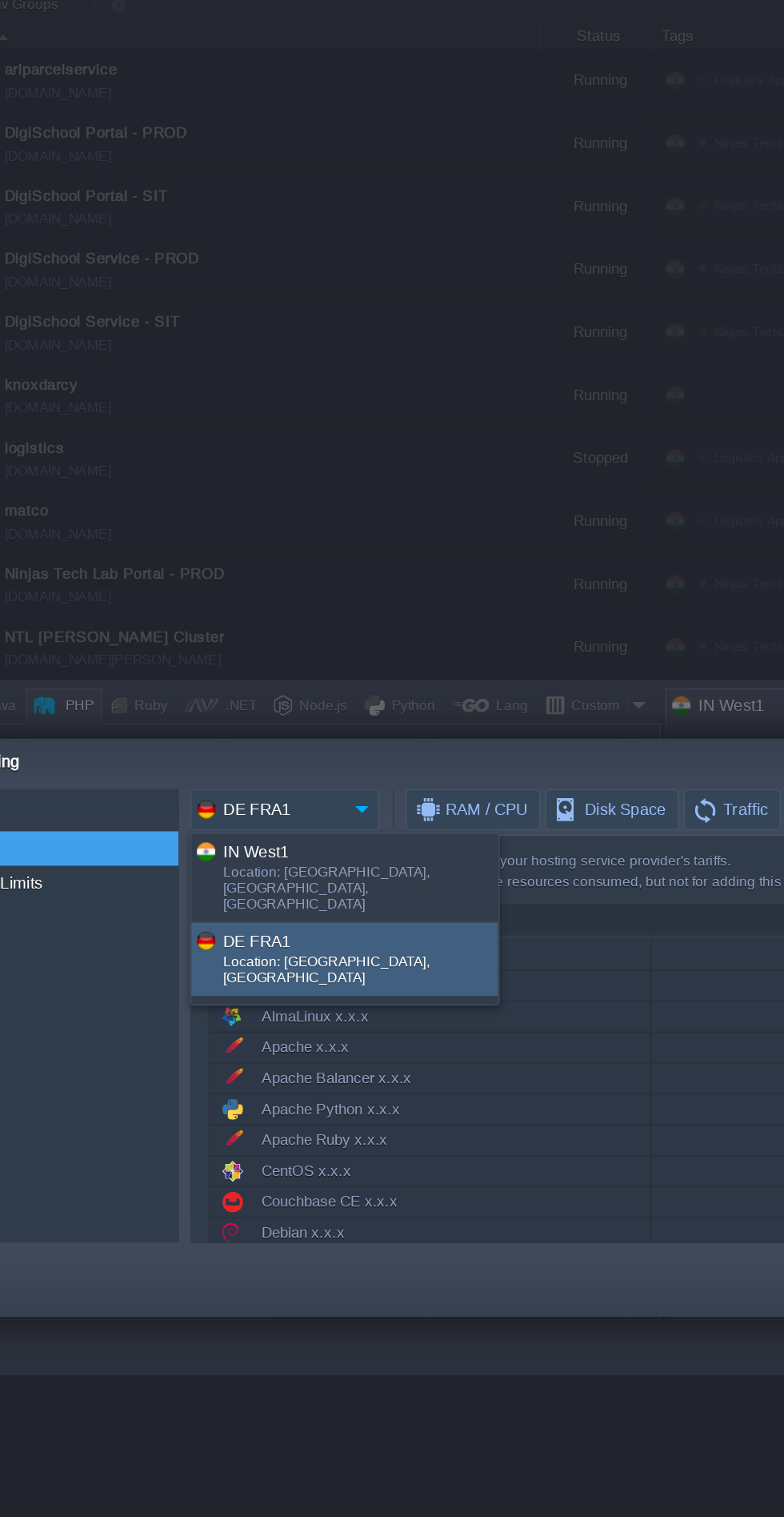
click at [313, 646] on div "Location: [GEOGRAPHIC_DATA], [GEOGRAPHIC_DATA], [GEOGRAPHIC_DATA]" at bounding box center [291, 662] width 190 height 36
type input "IN West1"
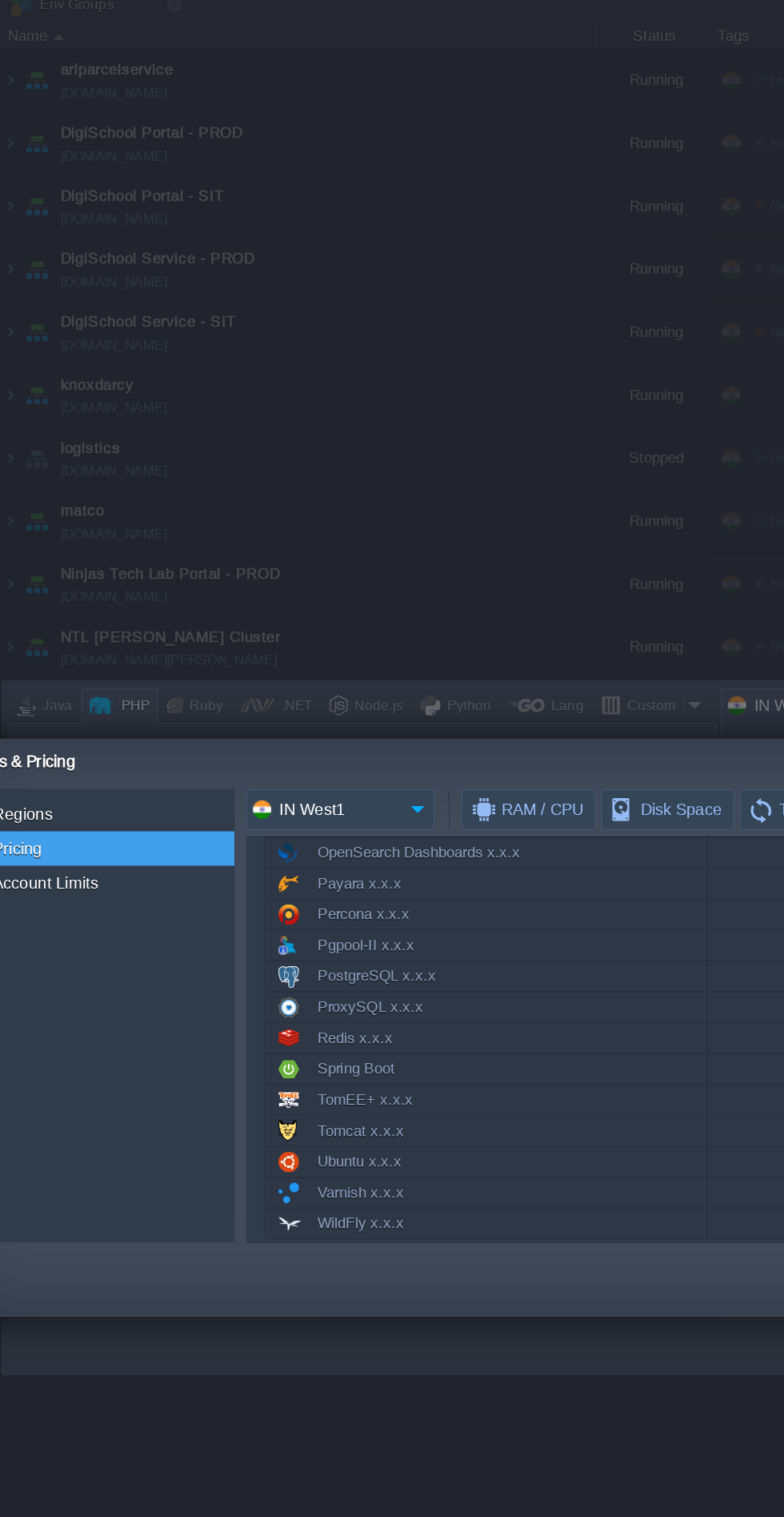
scroll to position [810, 0]
